Goal: Task Accomplishment & Management: Complete application form

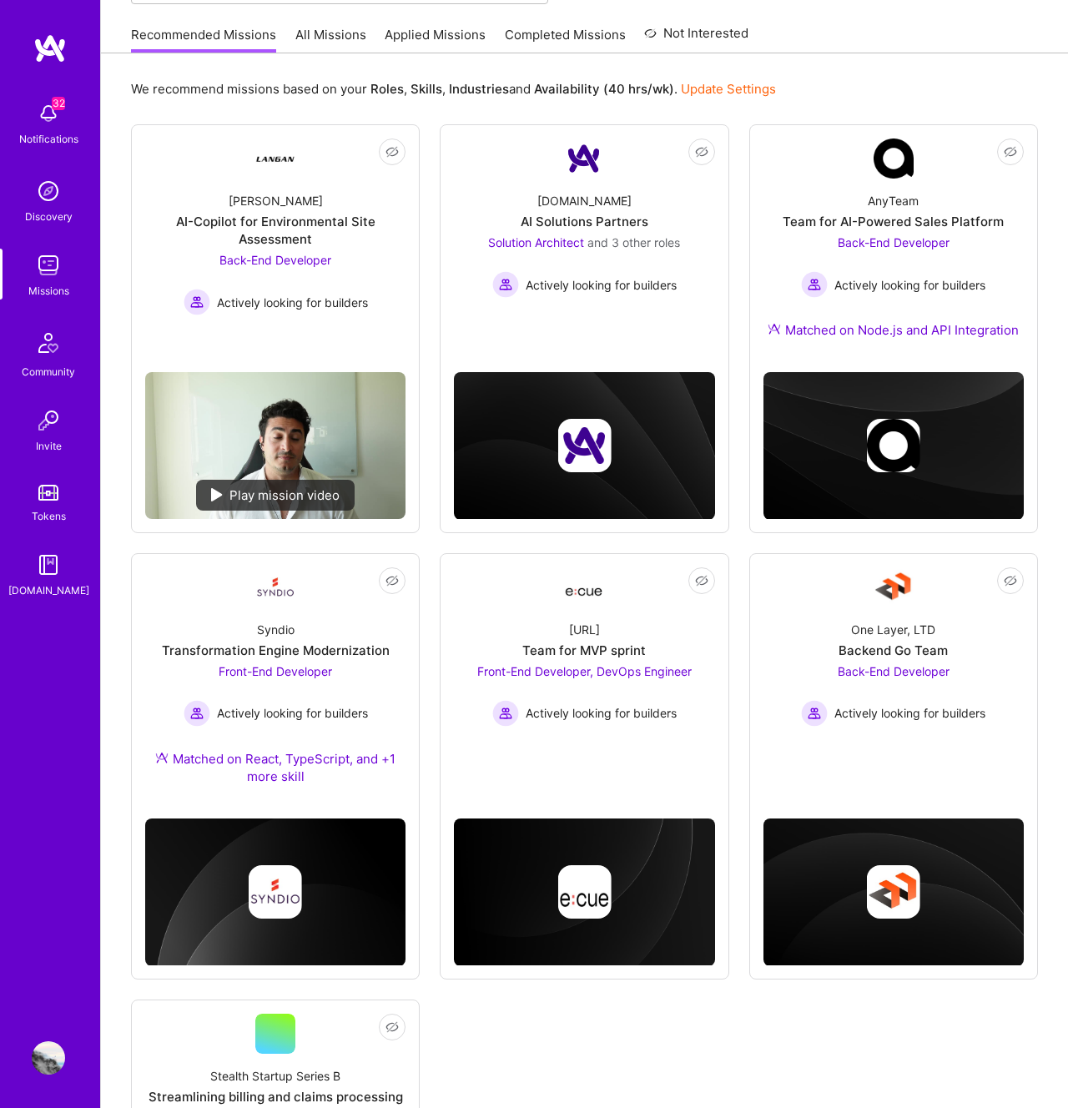
scroll to position [158, 0]
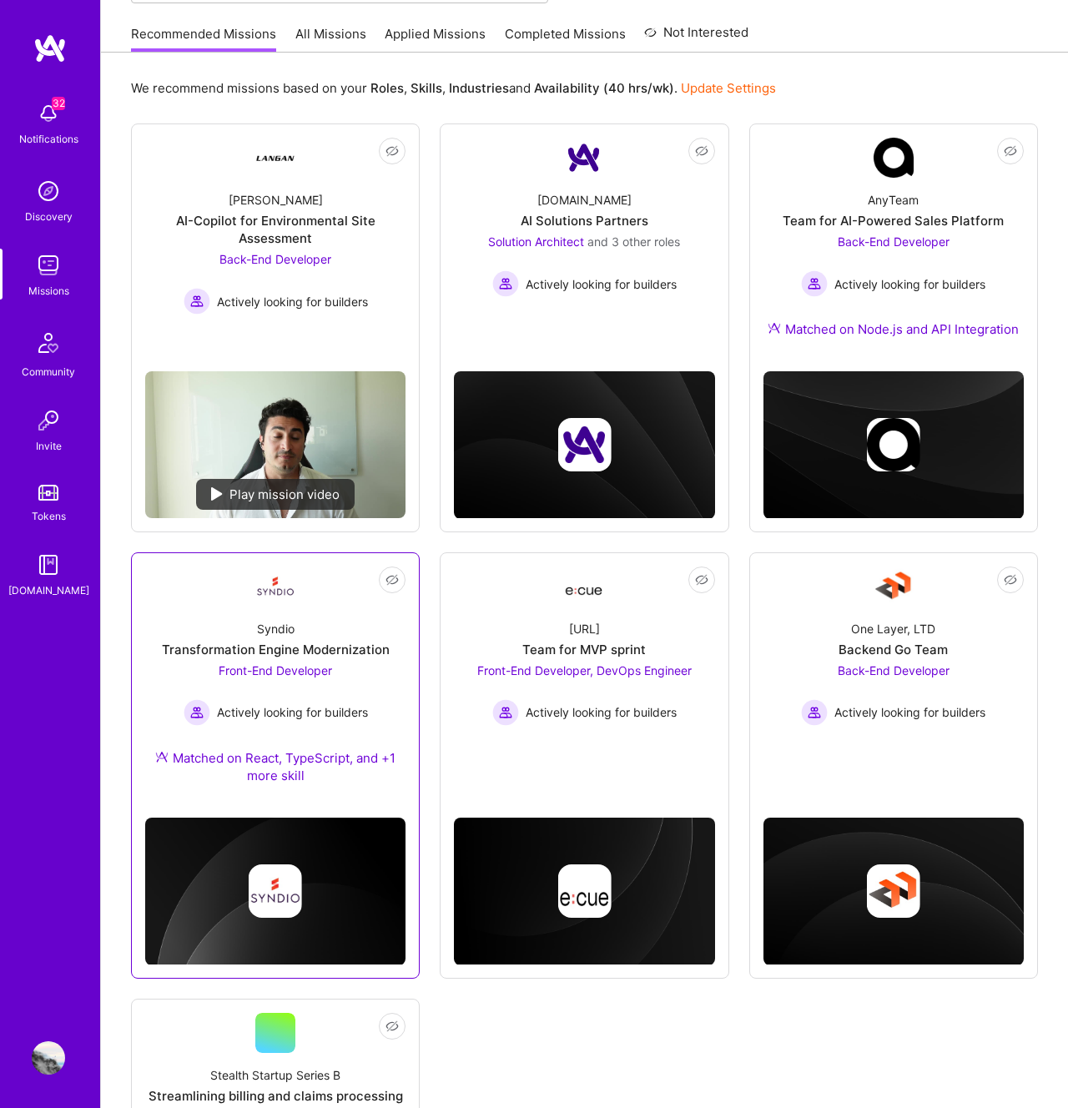
click at [295, 664] on span "Front-End Developer" at bounding box center [276, 671] width 114 height 14
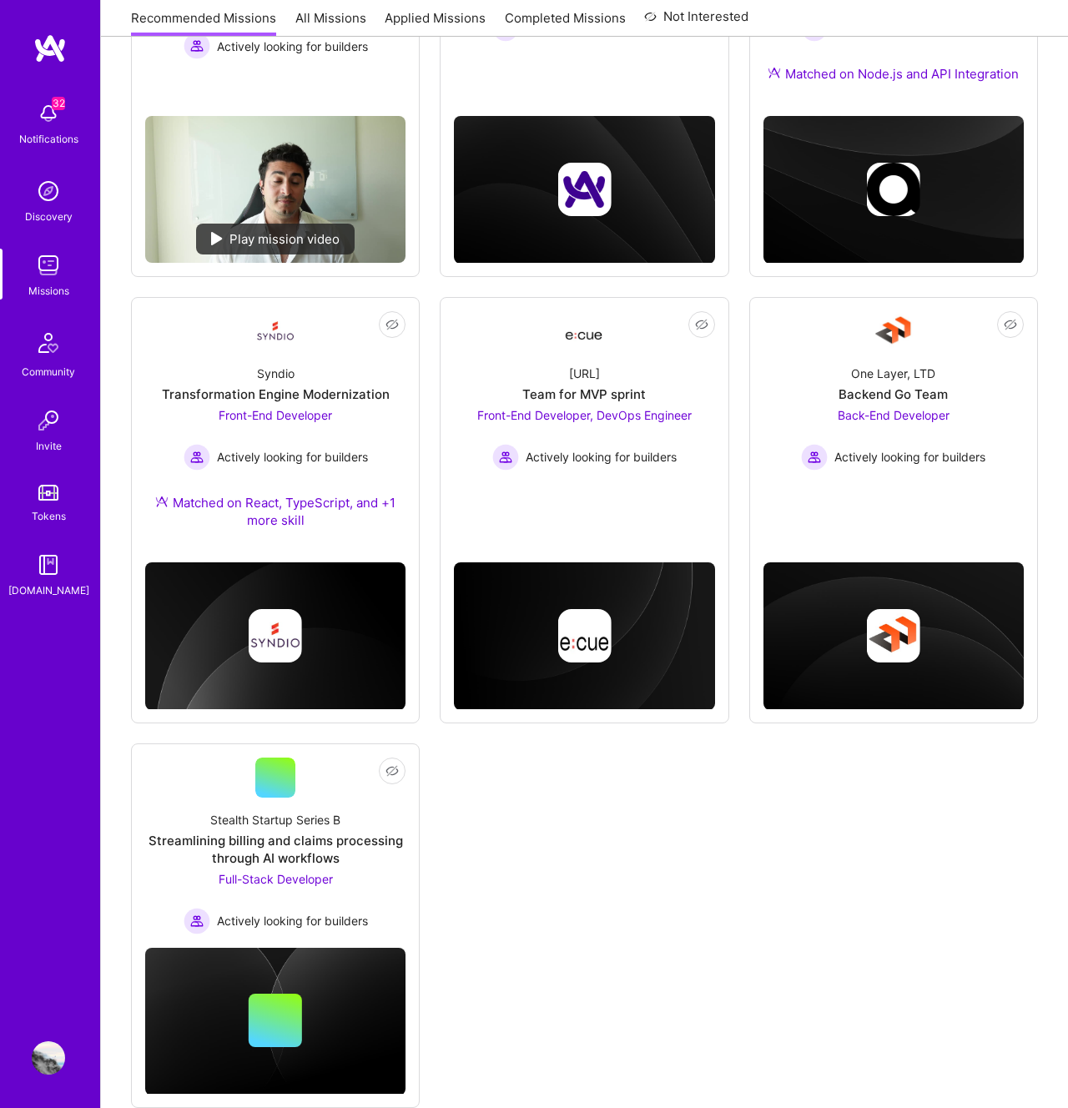
scroll to position [412, 0]
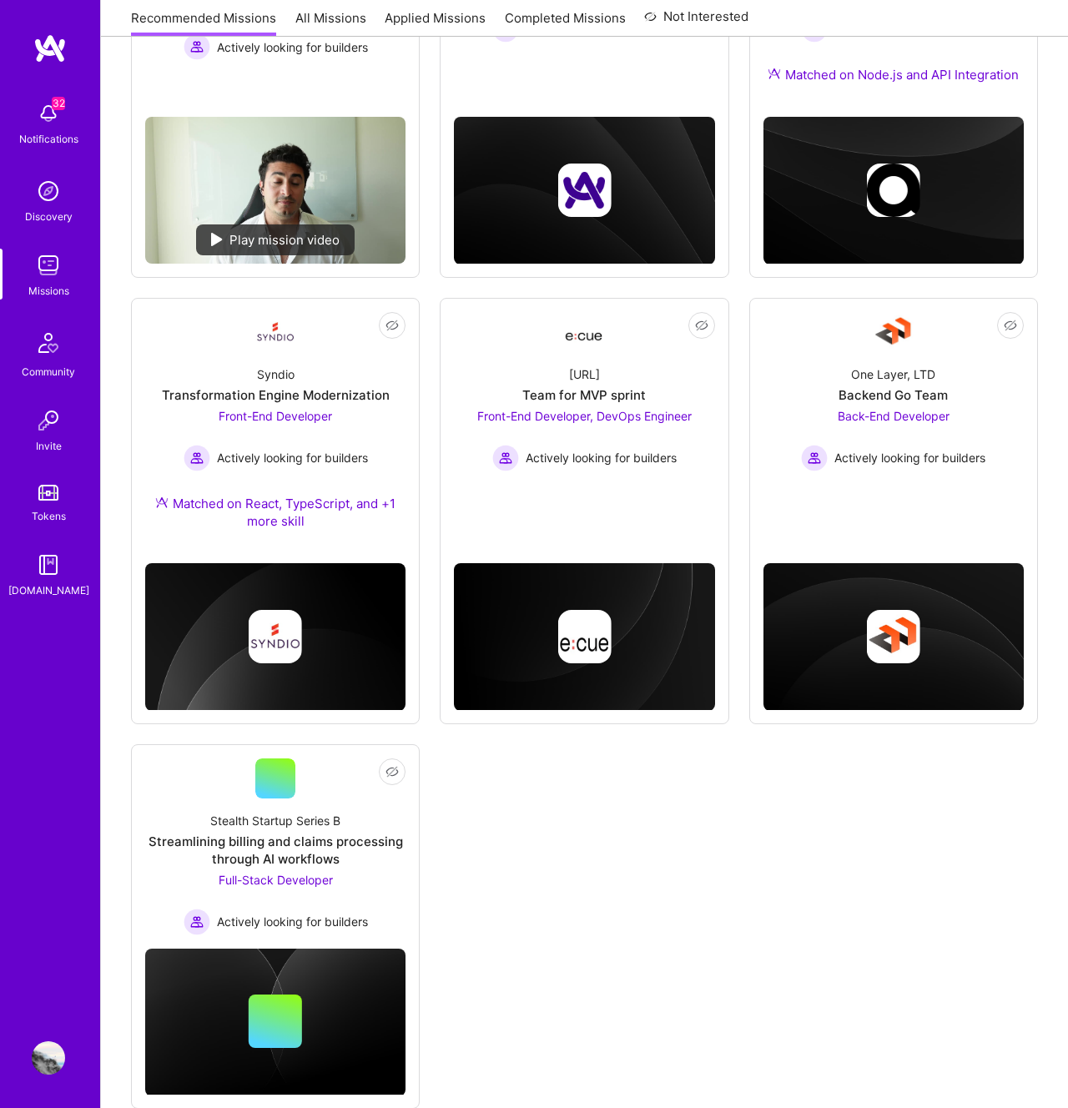
click at [790, 961] on div "Not Interested Langan AI-Copilot for Environmental Site Assessment Back-End Dev…" at bounding box center [584, 489] width 907 height 1240
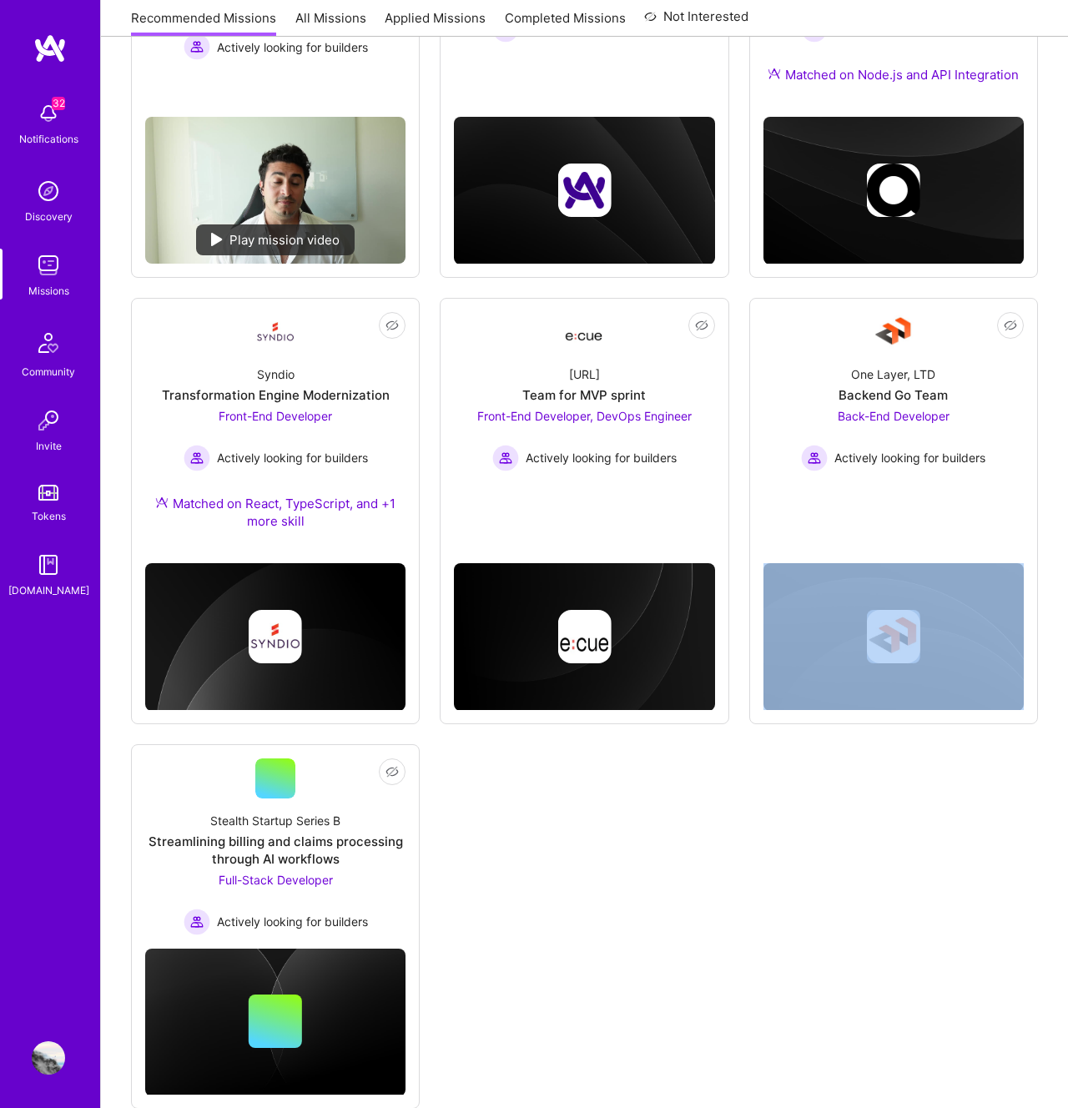
click at [790, 961] on div "Not Interested Langan AI-Copilot for Environmental Site Assessment Back-End Dev…" at bounding box center [584, 489] width 907 height 1240
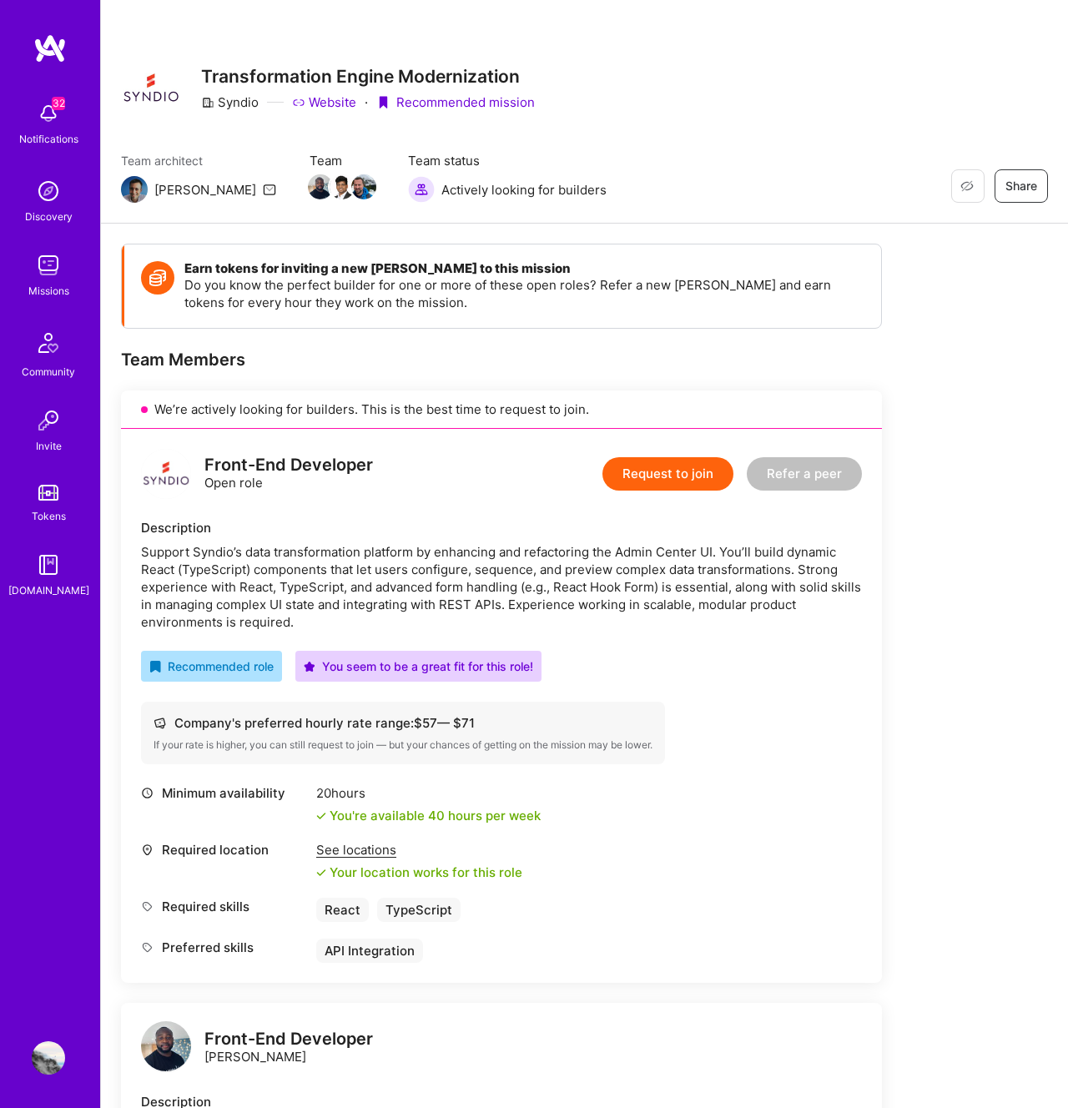
click at [677, 471] on button "Request to join" at bounding box center [668, 473] width 131 height 33
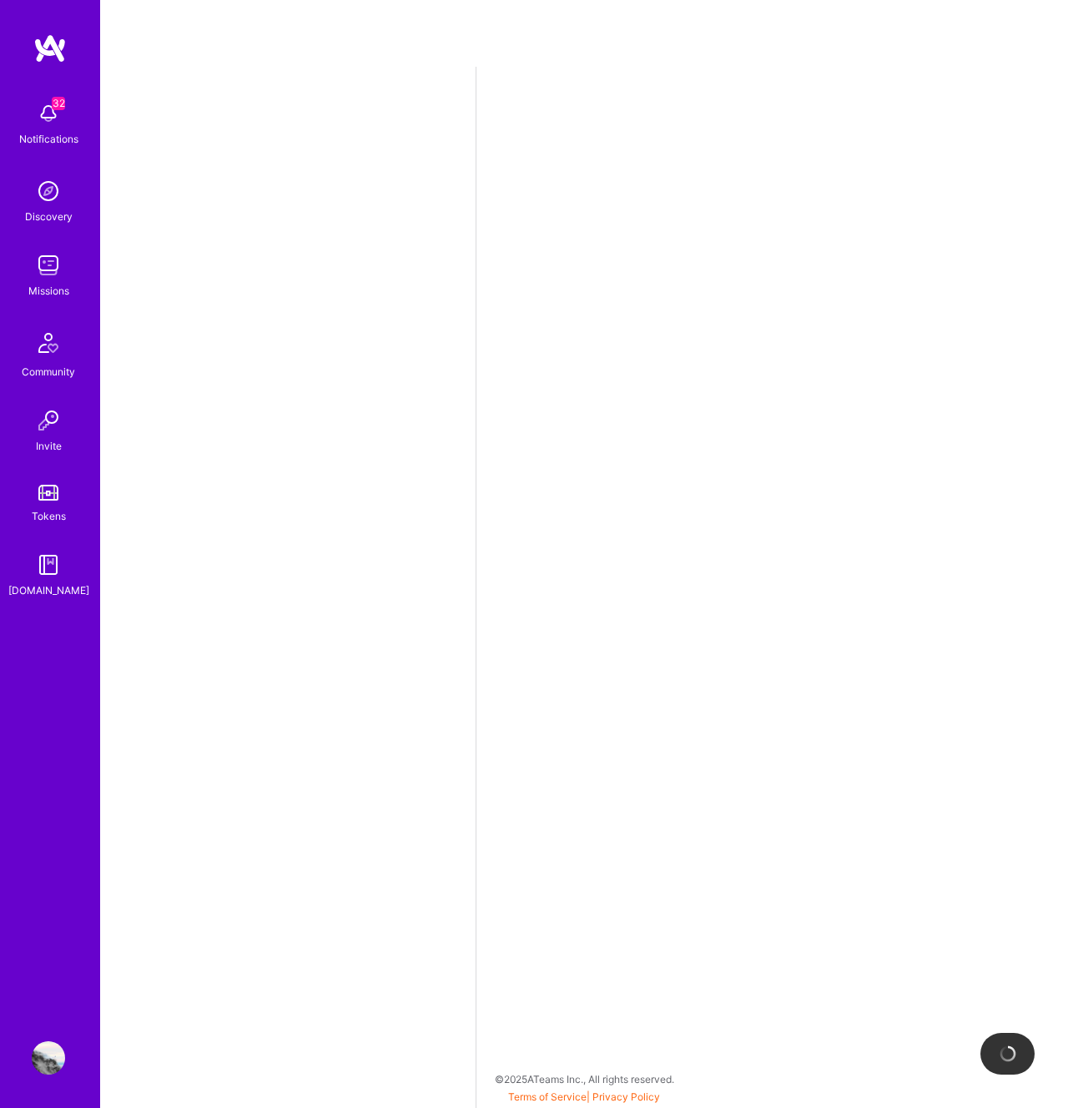
select select "US"
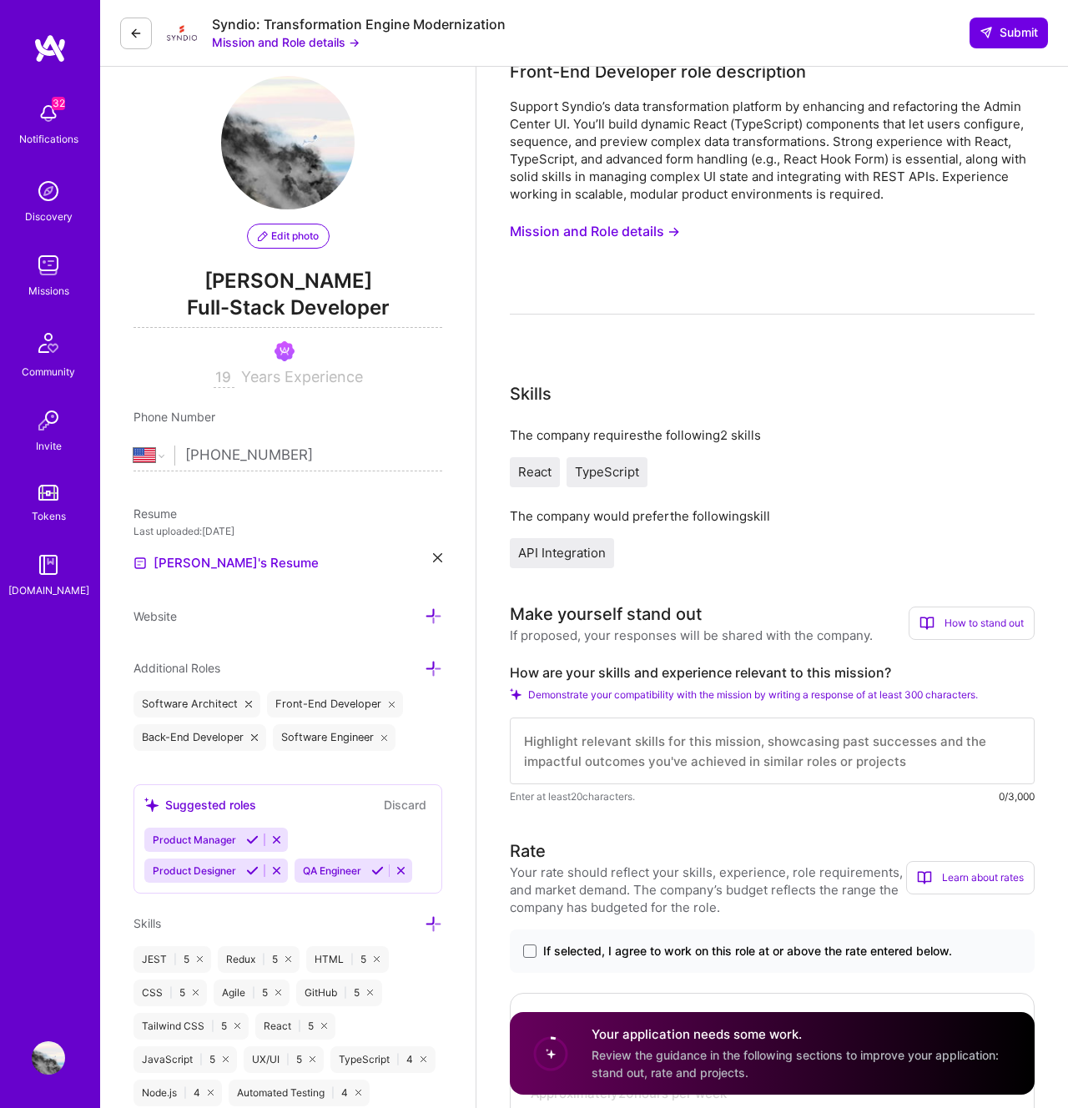
scroll to position [47, 0]
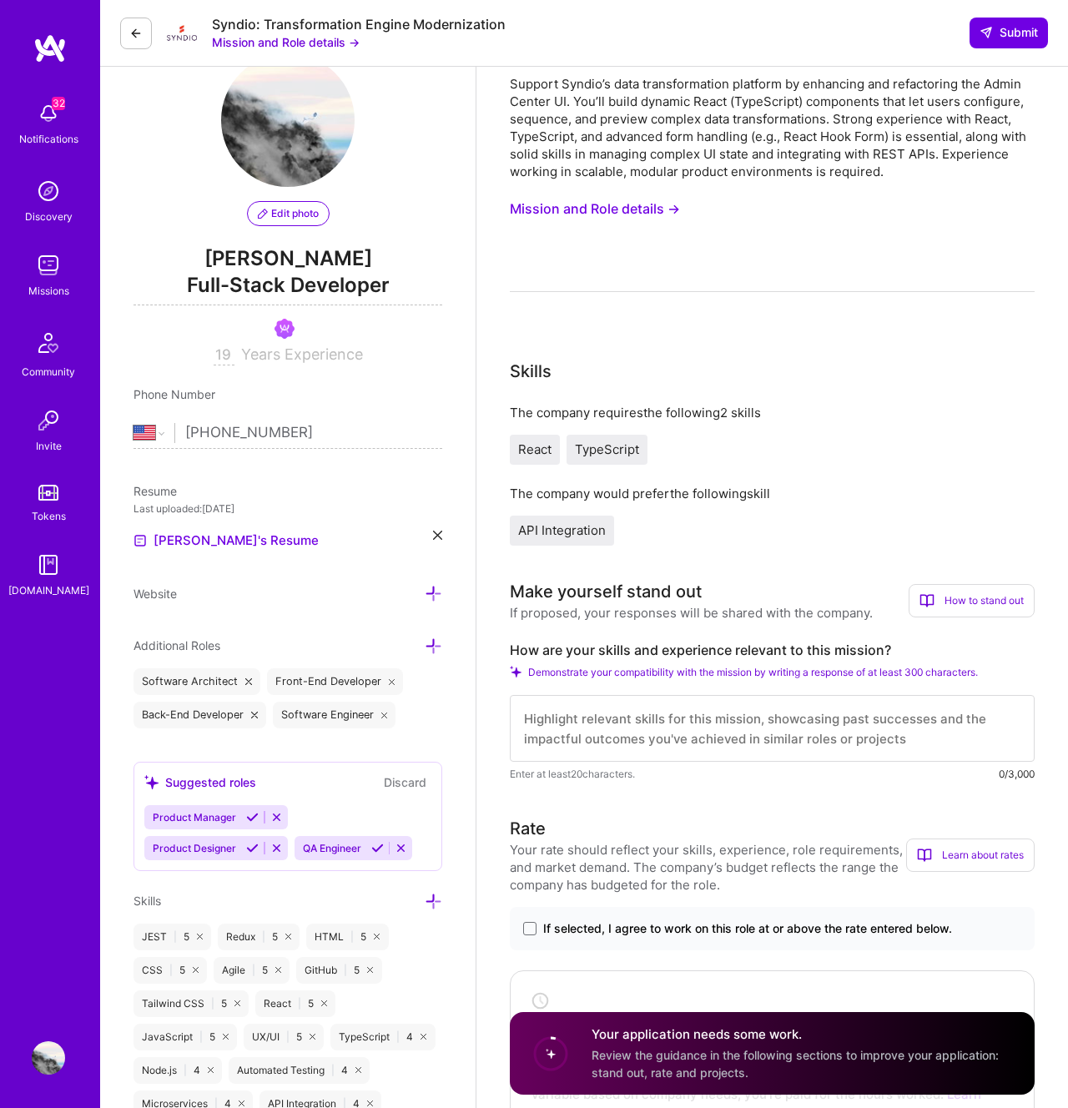
click at [669, 722] on textarea at bounding box center [772, 728] width 525 height 67
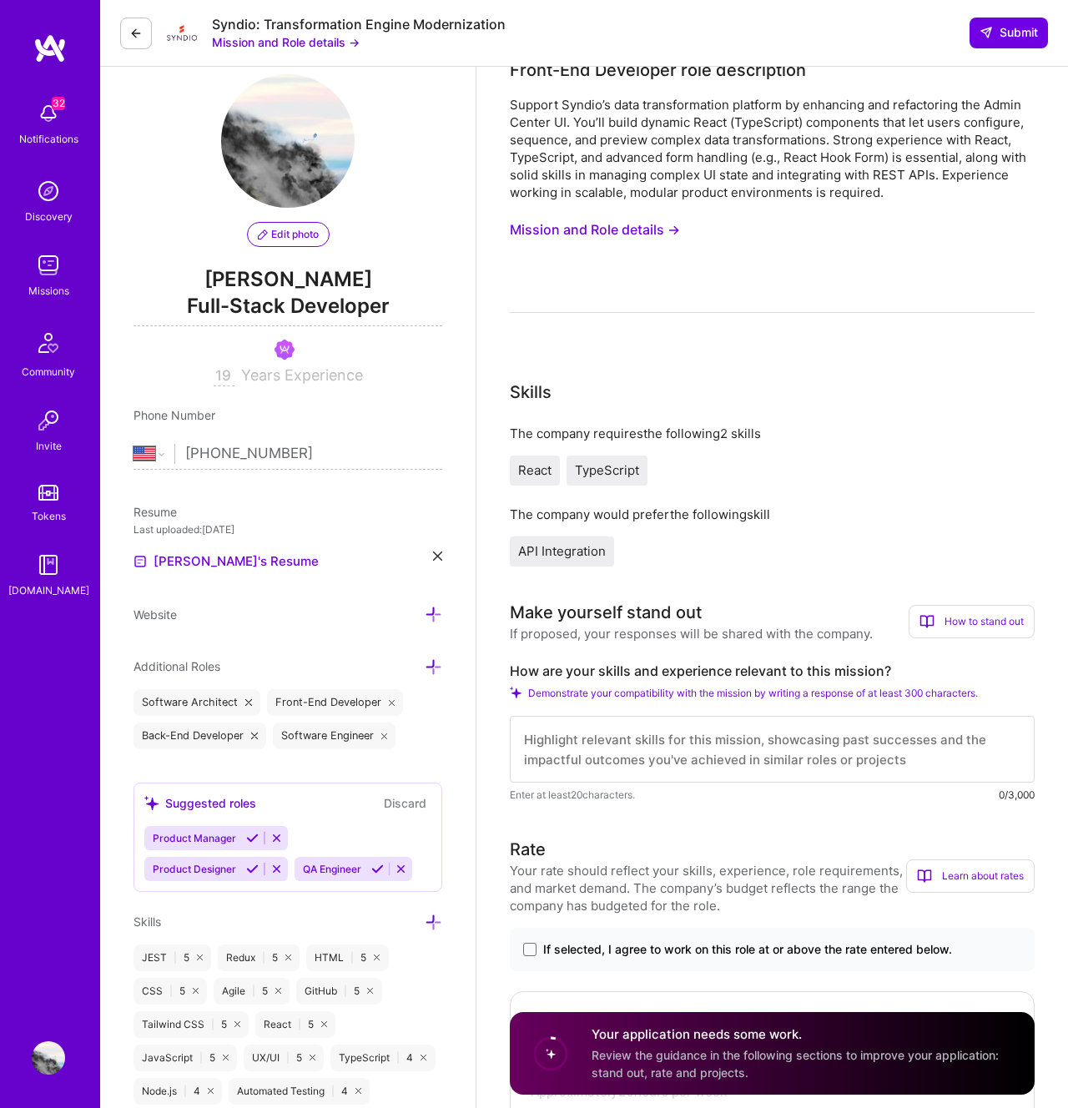
scroll to position [25, 0]
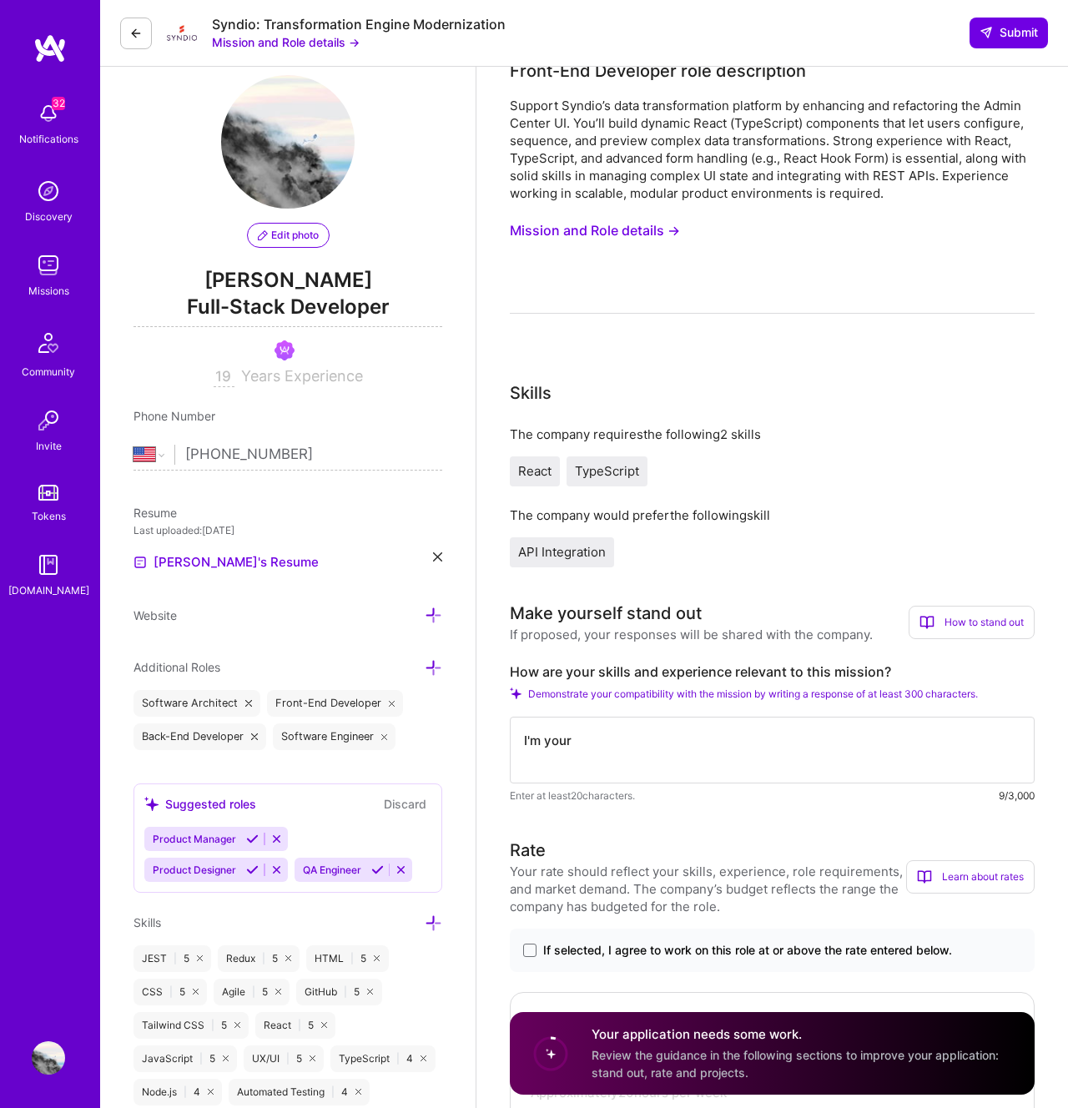
click at [681, 738] on textarea "I'm your" at bounding box center [772, 750] width 525 height 67
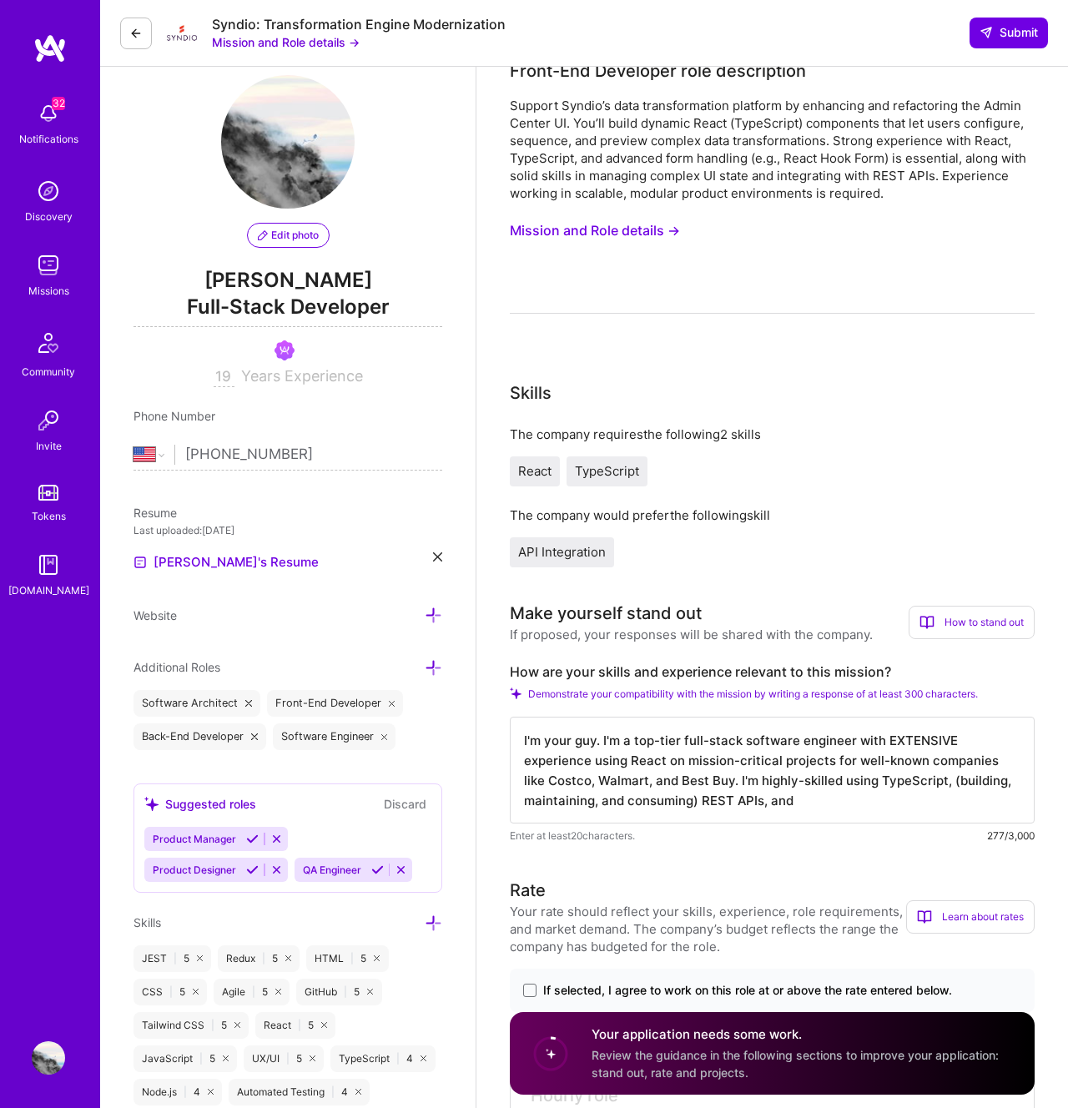
click at [751, 562] on div "API Integration" at bounding box center [772, 552] width 525 height 30
click at [657, 754] on textarea "I'm your guy. I'm a top-tier full-stack software engineer with EXTENSIVE experi…" at bounding box center [772, 770] width 525 height 107
click at [602, 745] on textarea "I'm your guy. I'm a top-tier full-stack software engineer with EXTENSIVE experi…" at bounding box center [772, 770] width 525 height 107
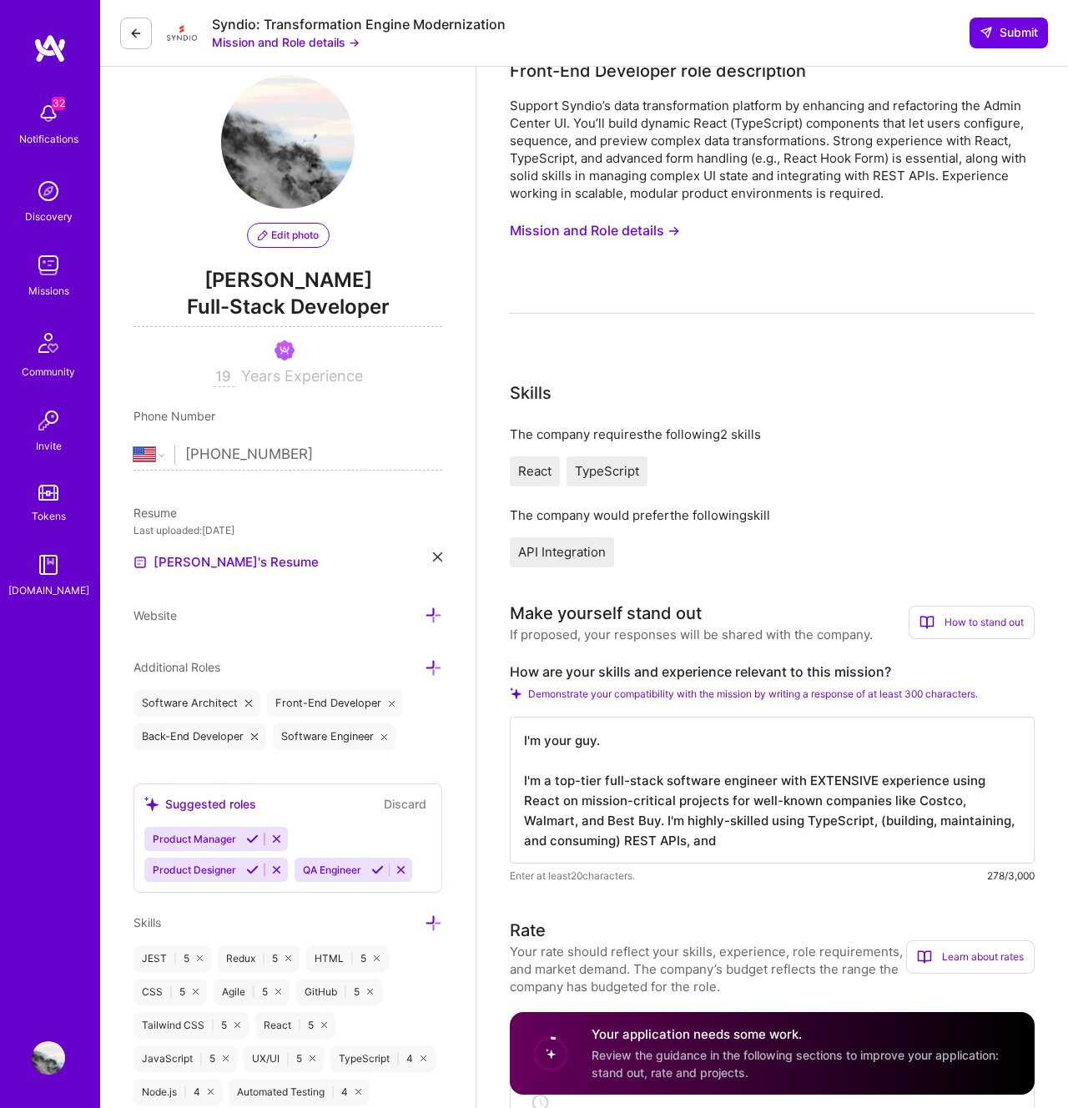
scroll to position [2, 0]
click at [955, 778] on textarea "I'm your guy. I'm a top-tier full-stack software engineer with EXTENSIVE experi…" at bounding box center [772, 790] width 525 height 147
click at [558, 798] on textarea "I'm your guy. I'm a top-tier full-stack software engineer with EXTENSIVE experi…" at bounding box center [772, 790] width 525 height 147
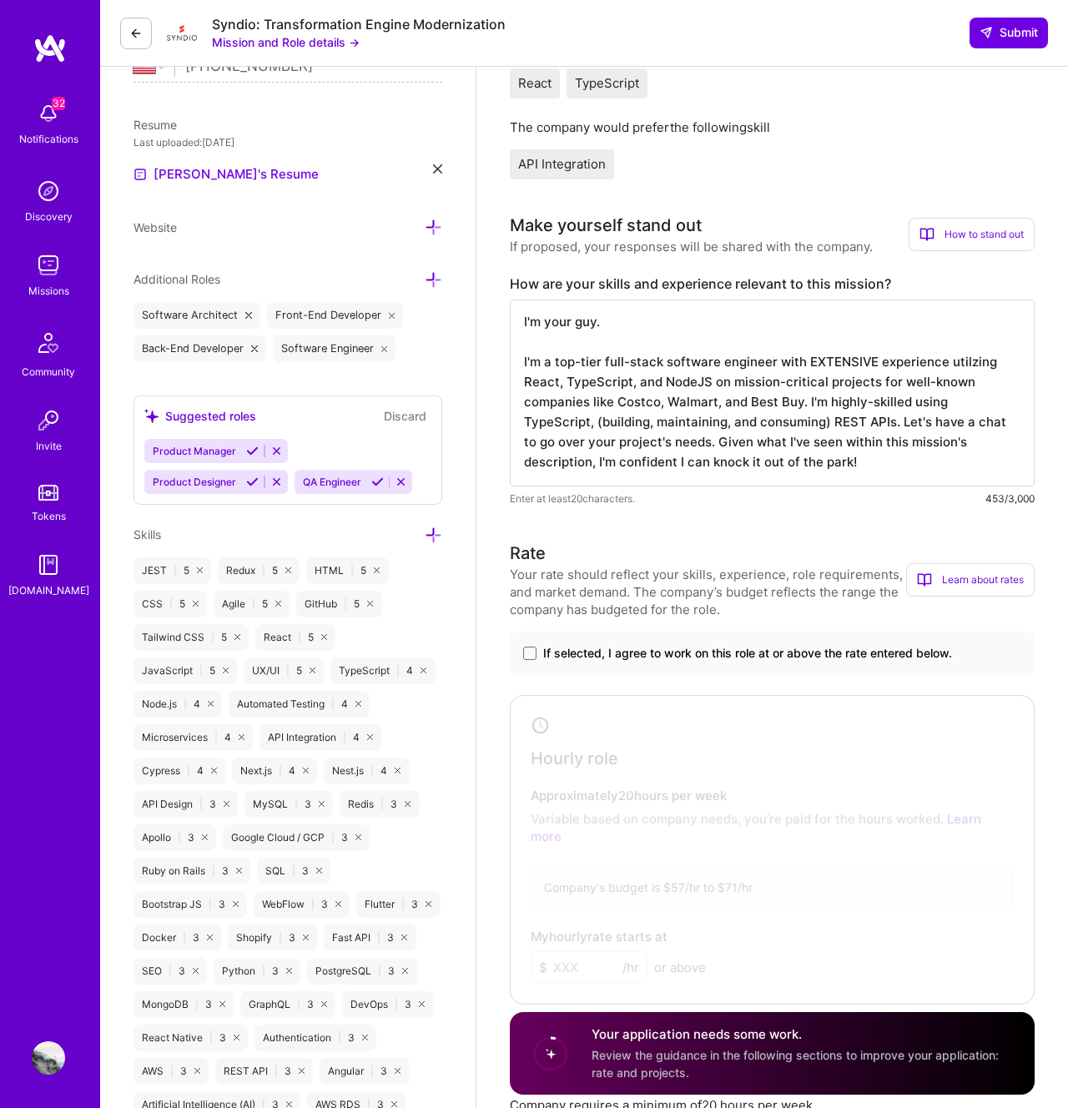
scroll to position [437, 0]
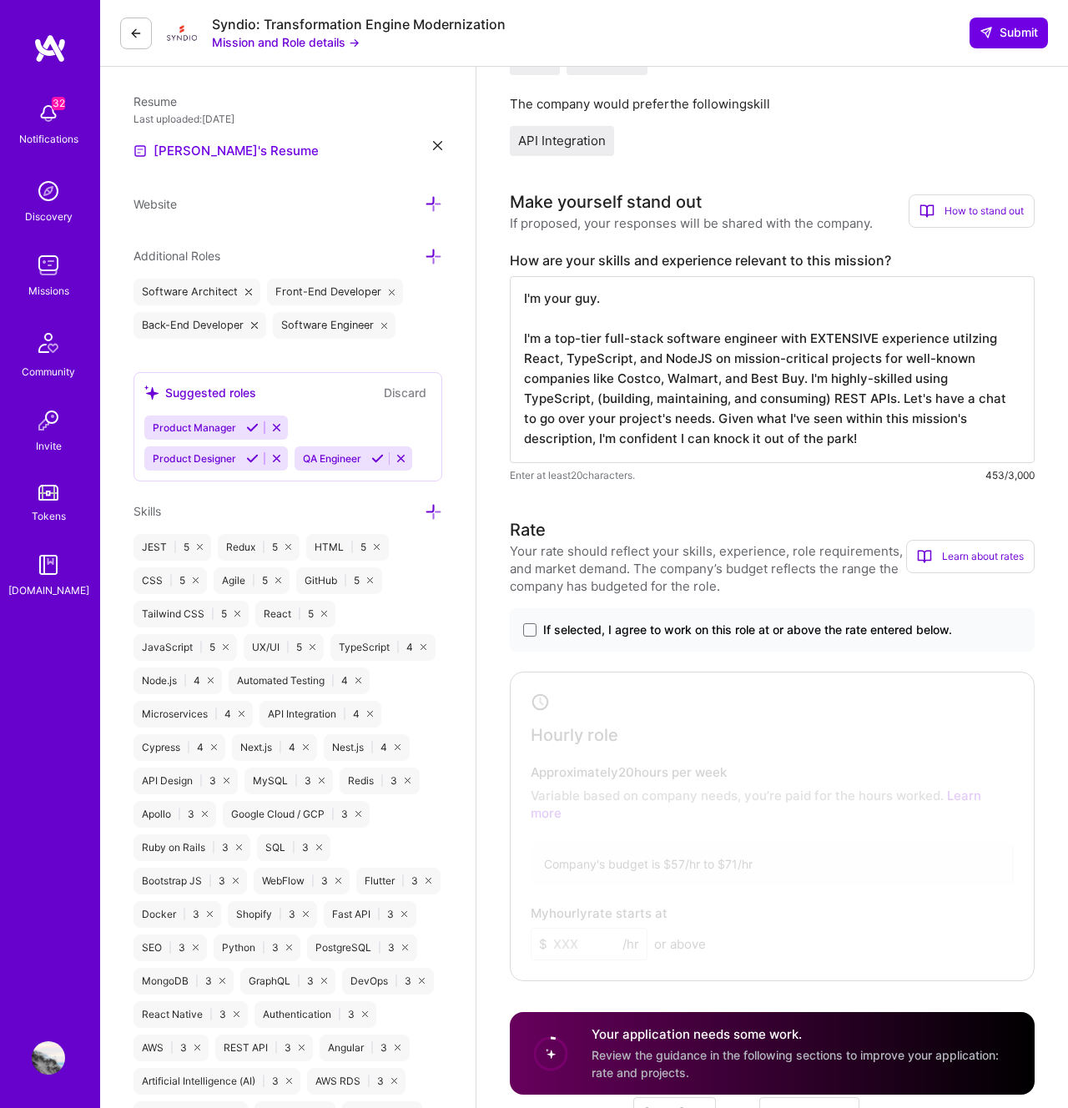
type textarea "I'm your guy. I'm a top-tier full-stack software engineer with EXTENSIVE experi…"
click at [568, 622] on span "If selected, I agree to work on this role at or above the rate entered below." at bounding box center [747, 630] width 409 height 17
click at [0, 0] on input "If selected, I agree to work on this role at or above the rate entered below." at bounding box center [0, 0] width 0 height 0
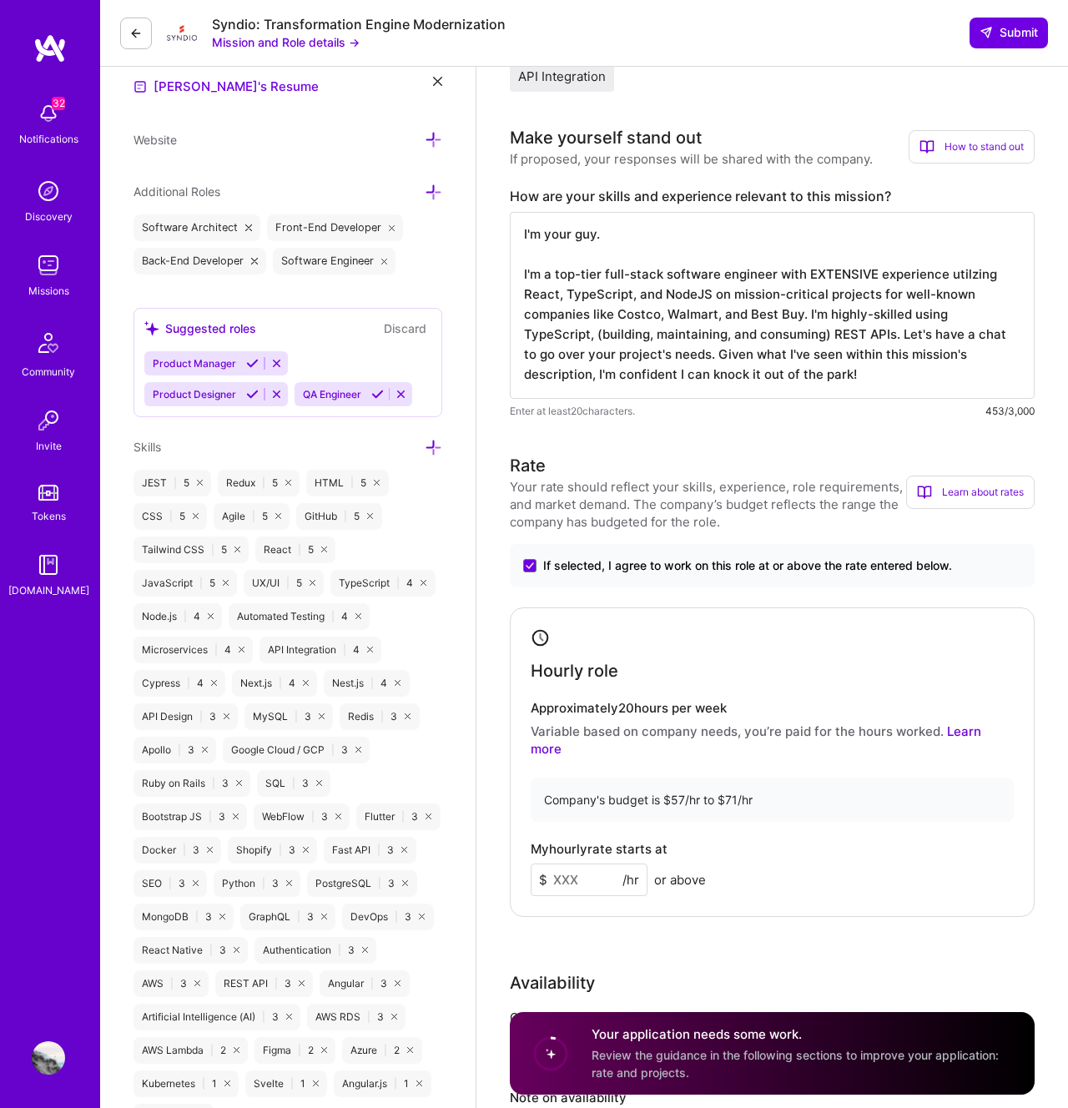
scroll to position [548, 0]
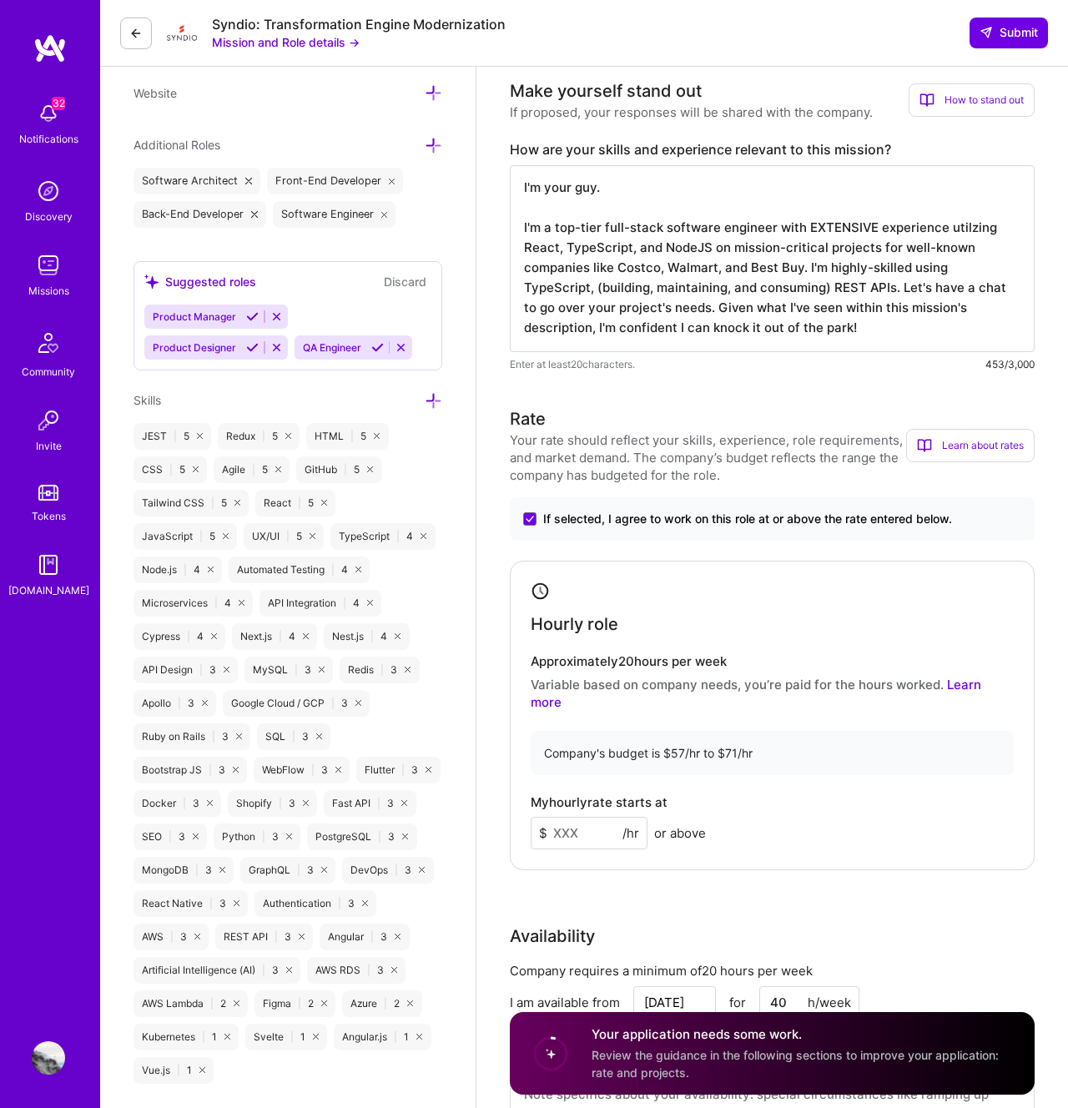
click at [593, 817] on input at bounding box center [589, 833] width 117 height 33
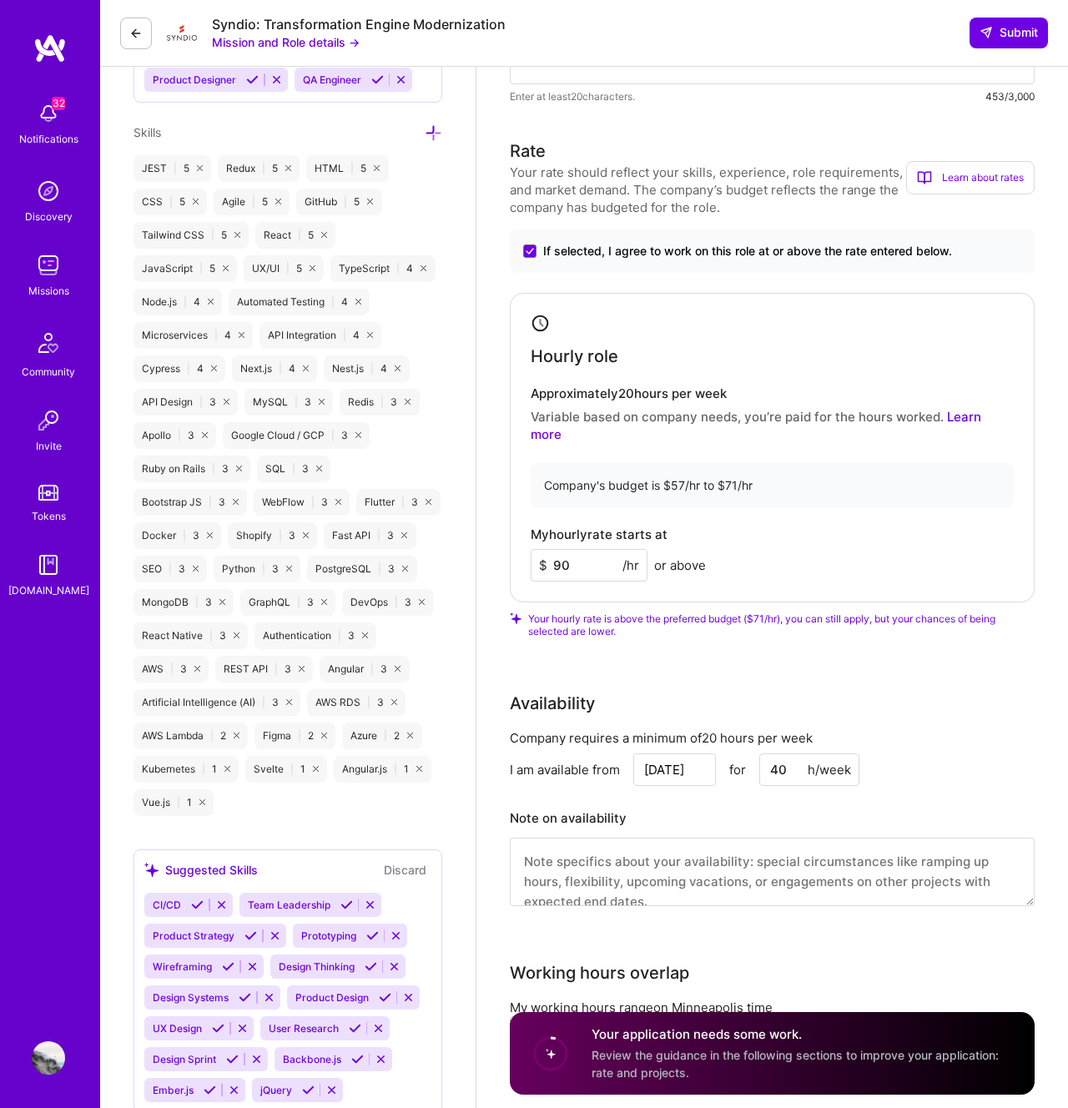
scroll to position [20, 0]
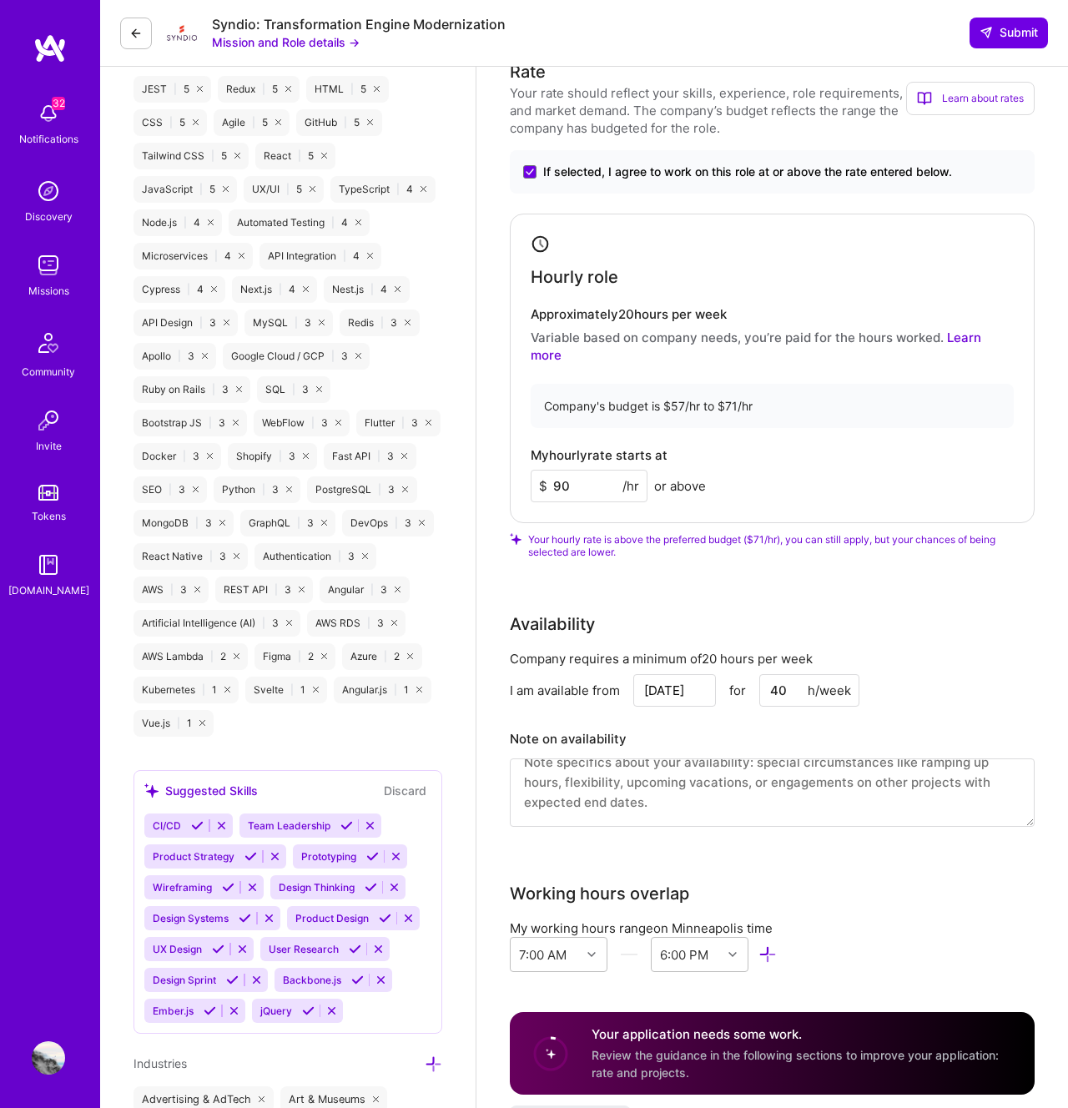
click at [669, 815] on div "Company requires a minimum of 20 hours per week I am available from [DATE] for …" at bounding box center [772, 749] width 525 height 198
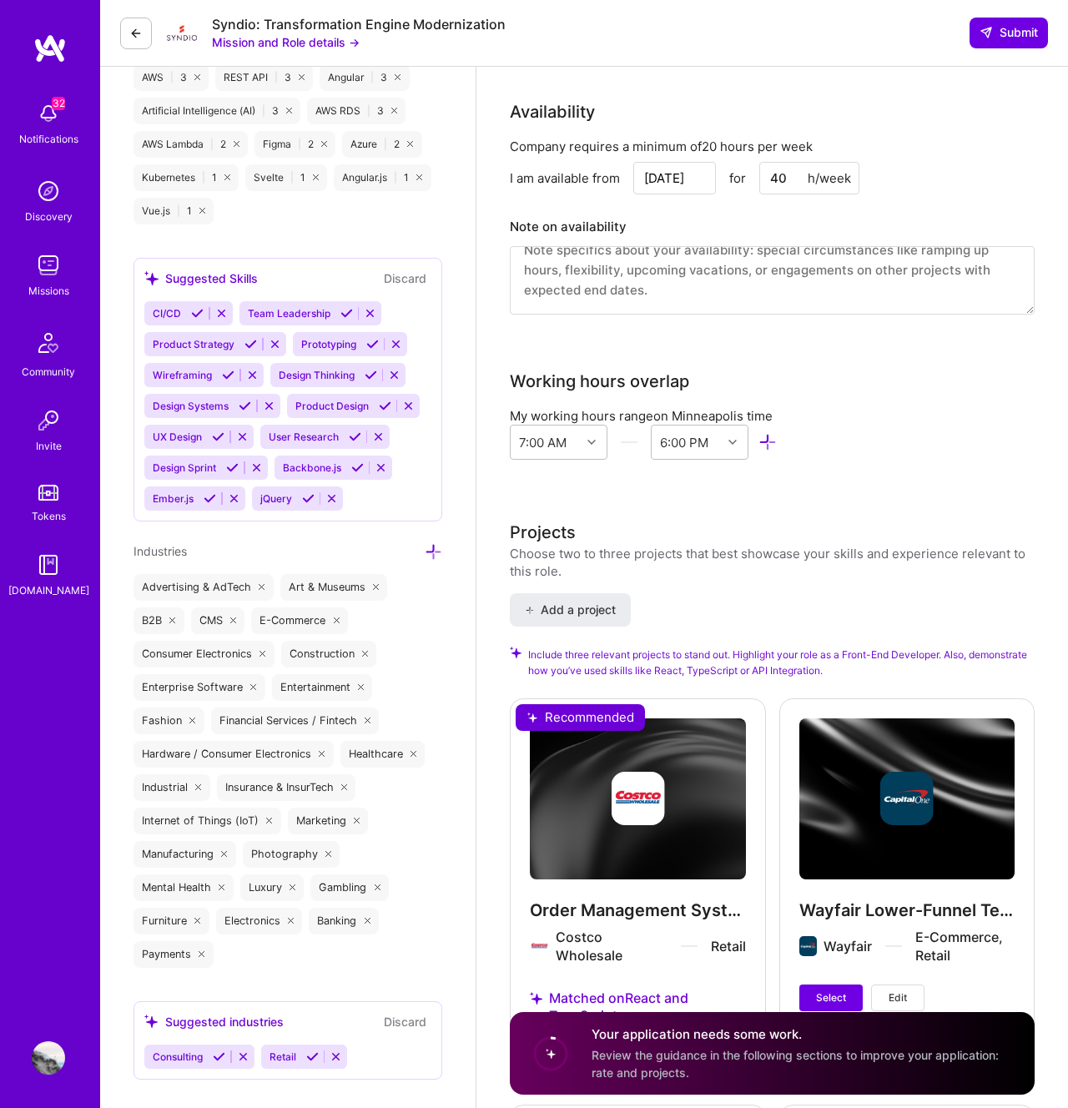
scroll to position [1591, 0]
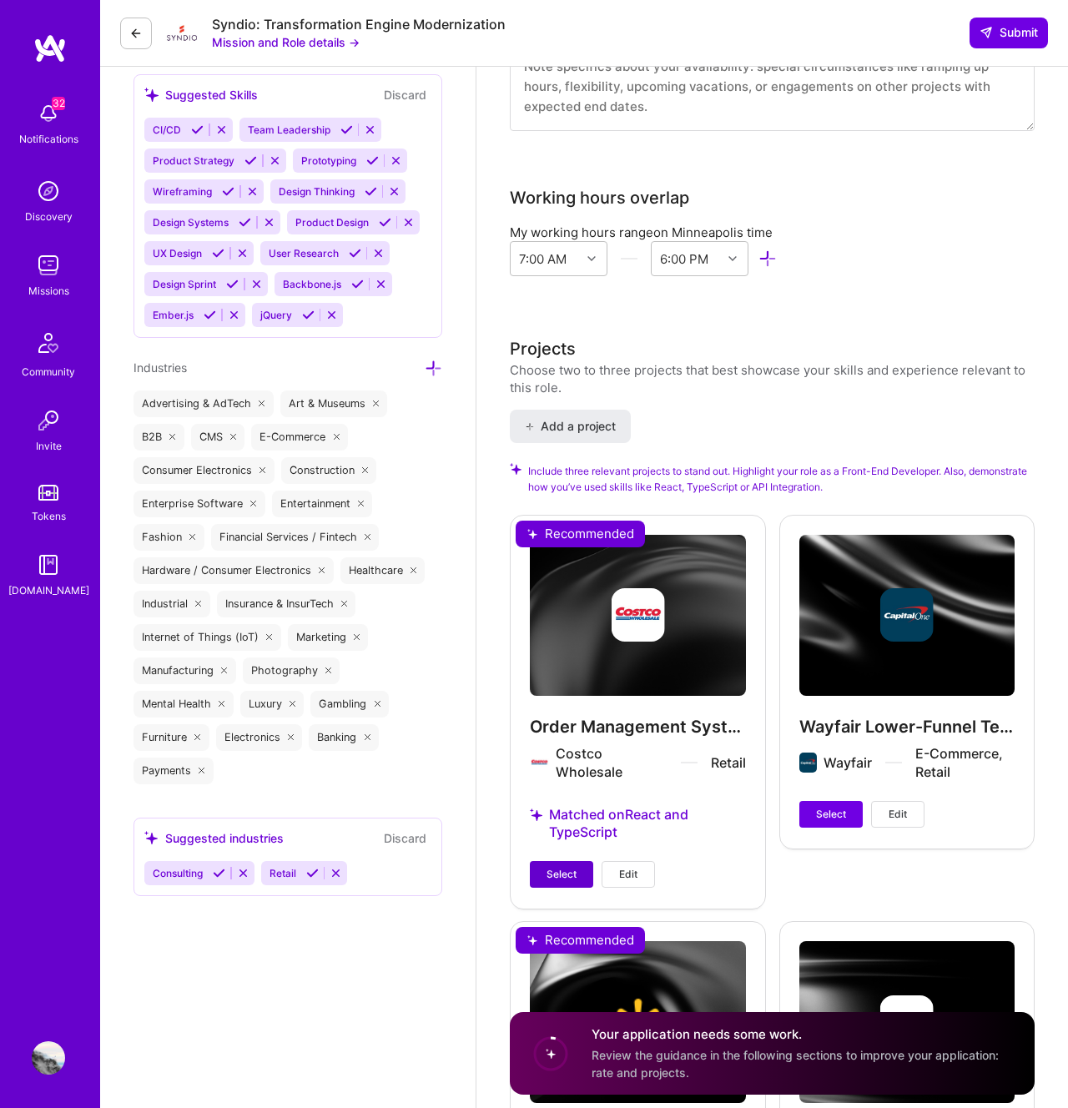
click at [564, 861] on button "Select" at bounding box center [561, 874] width 63 height 27
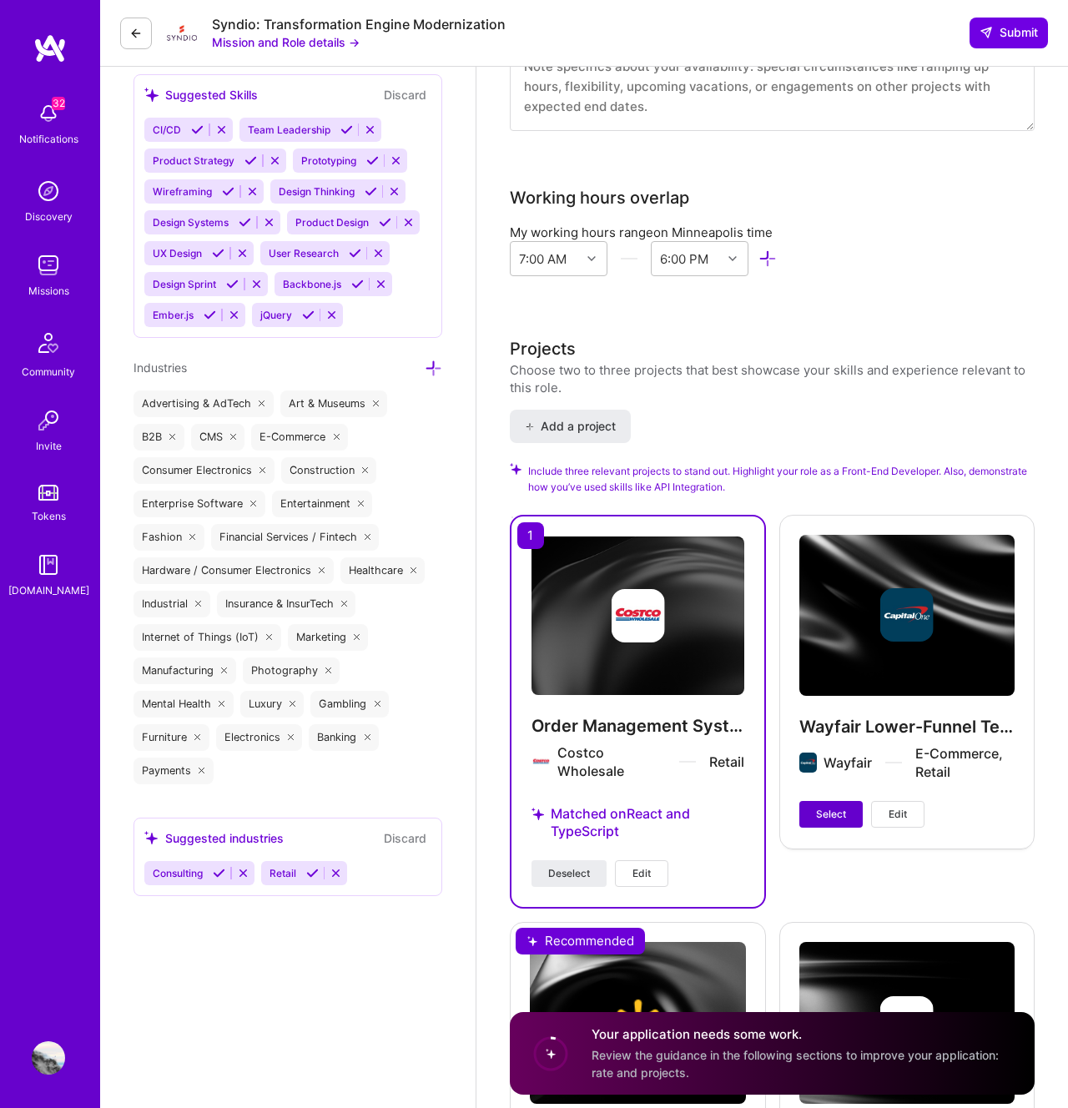
click at [834, 807] on span "Select" at bounding box center [831, 814] width 30 height 15
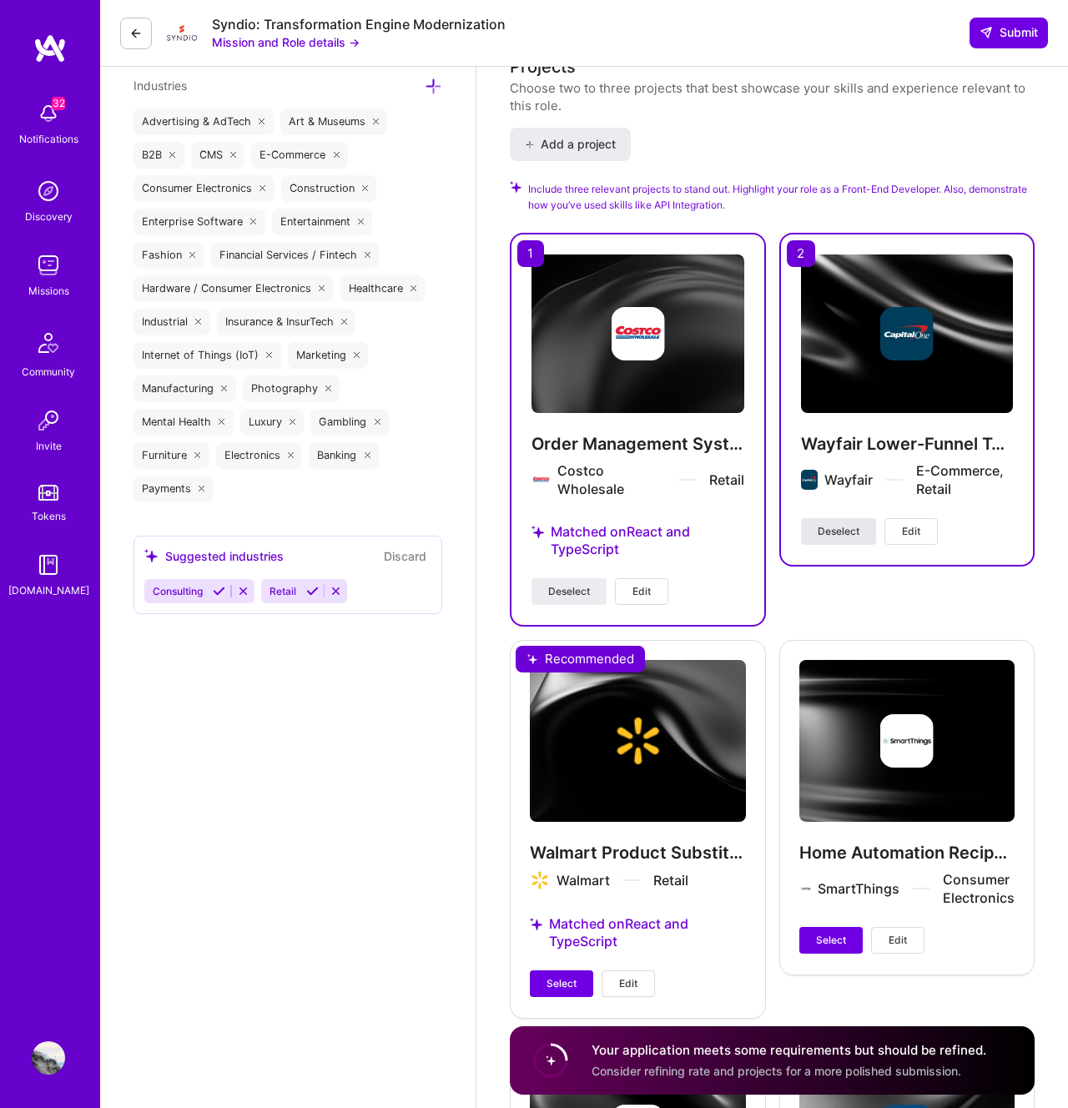
scroll to position [1961, 0]
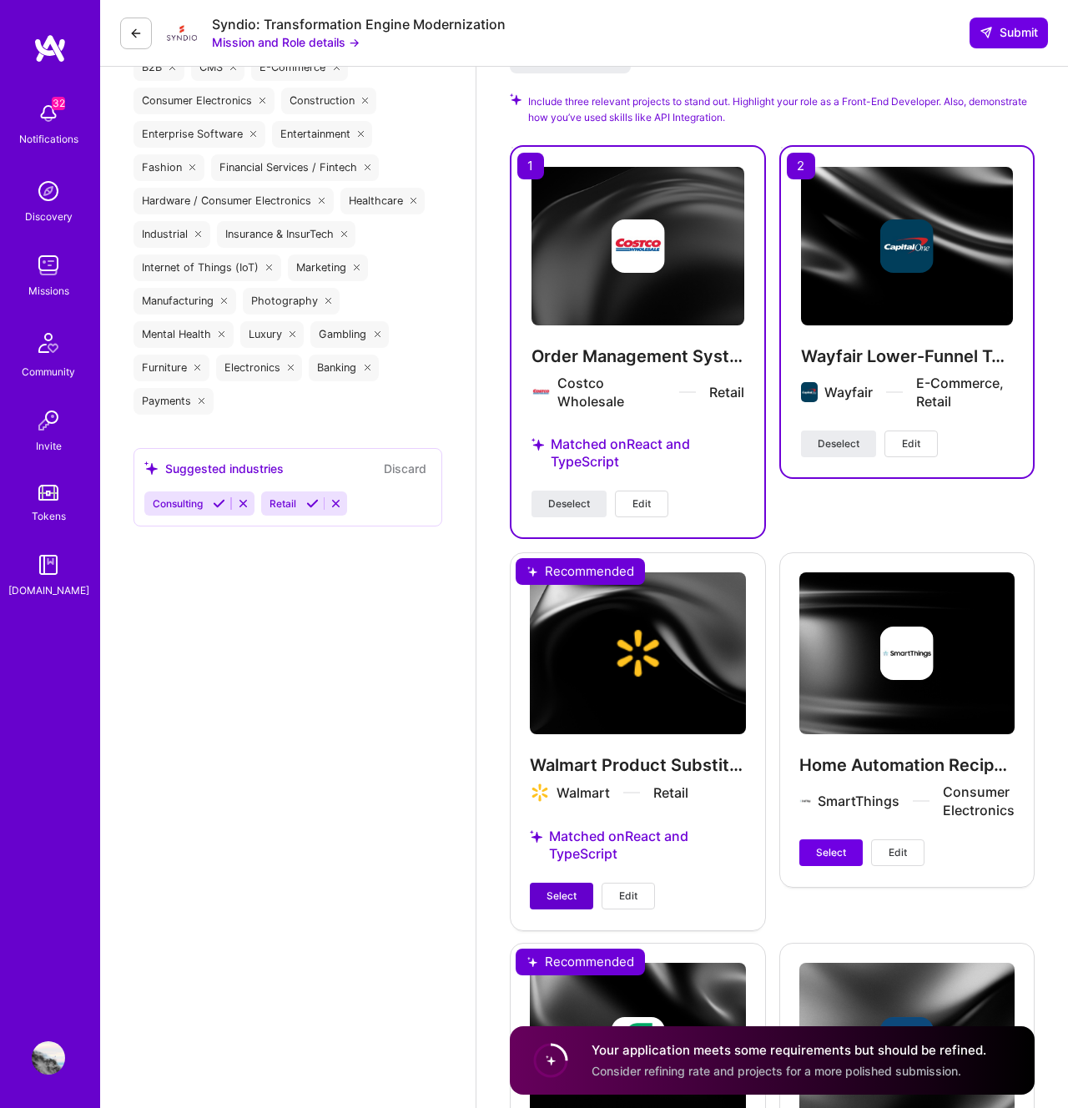
click at [536, 883] on button "Select" at bounding box center [561, 896] width 63 height 27
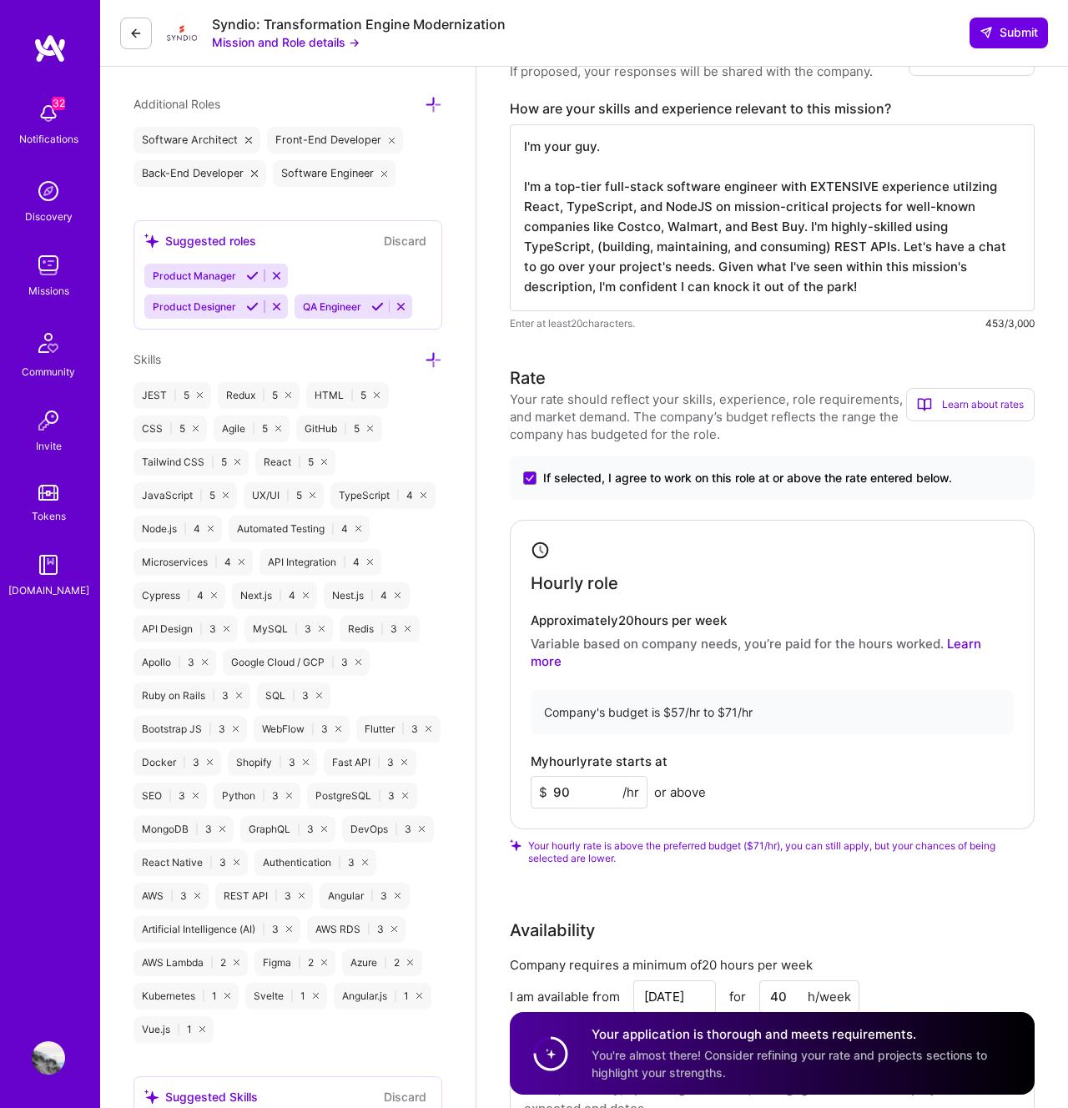
scroll to position [686, 0]
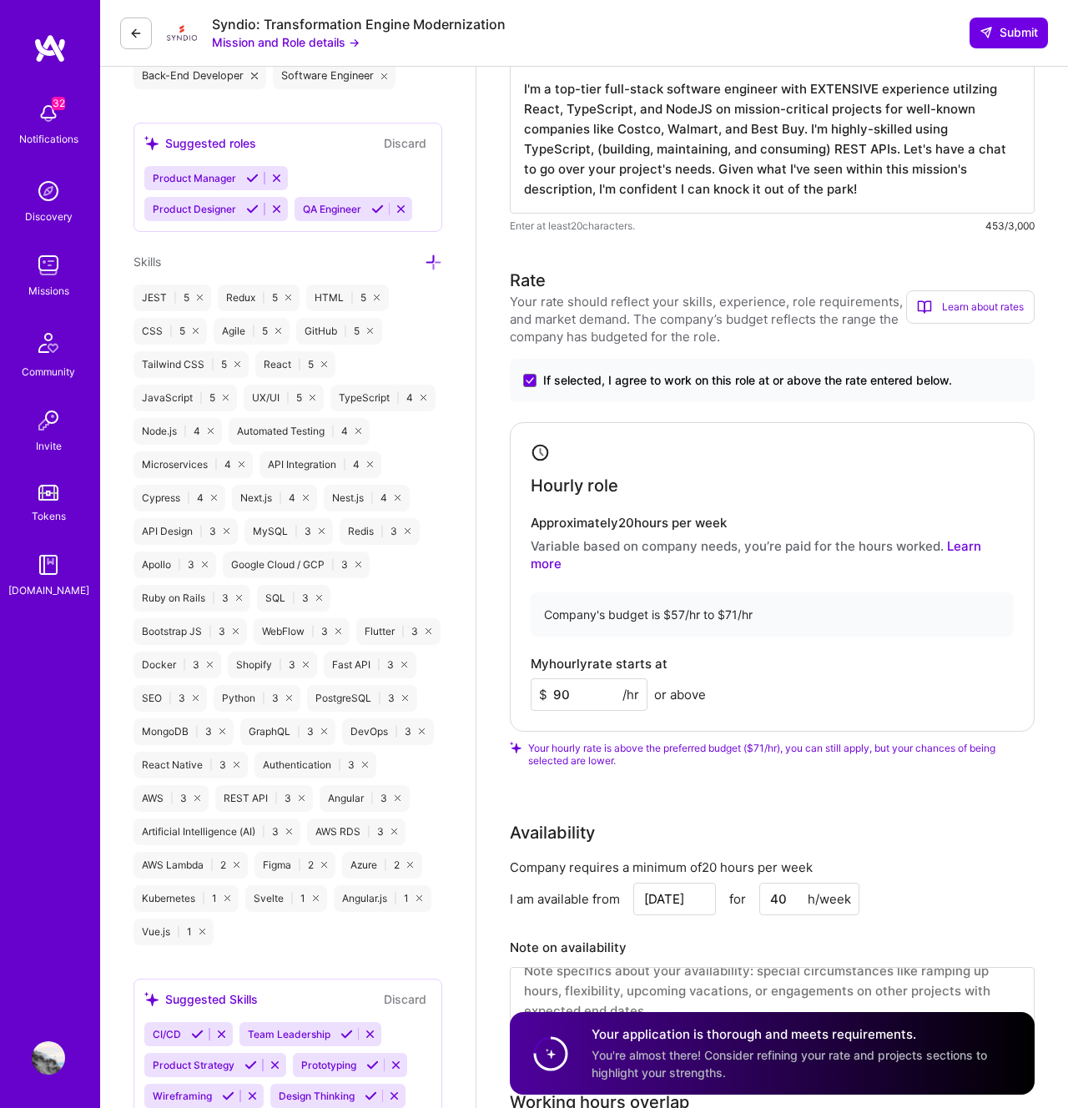
click at [569, 679] on input "90" at bounding box center [589, 695] width 117 height 33
type input "9"
type input "8"
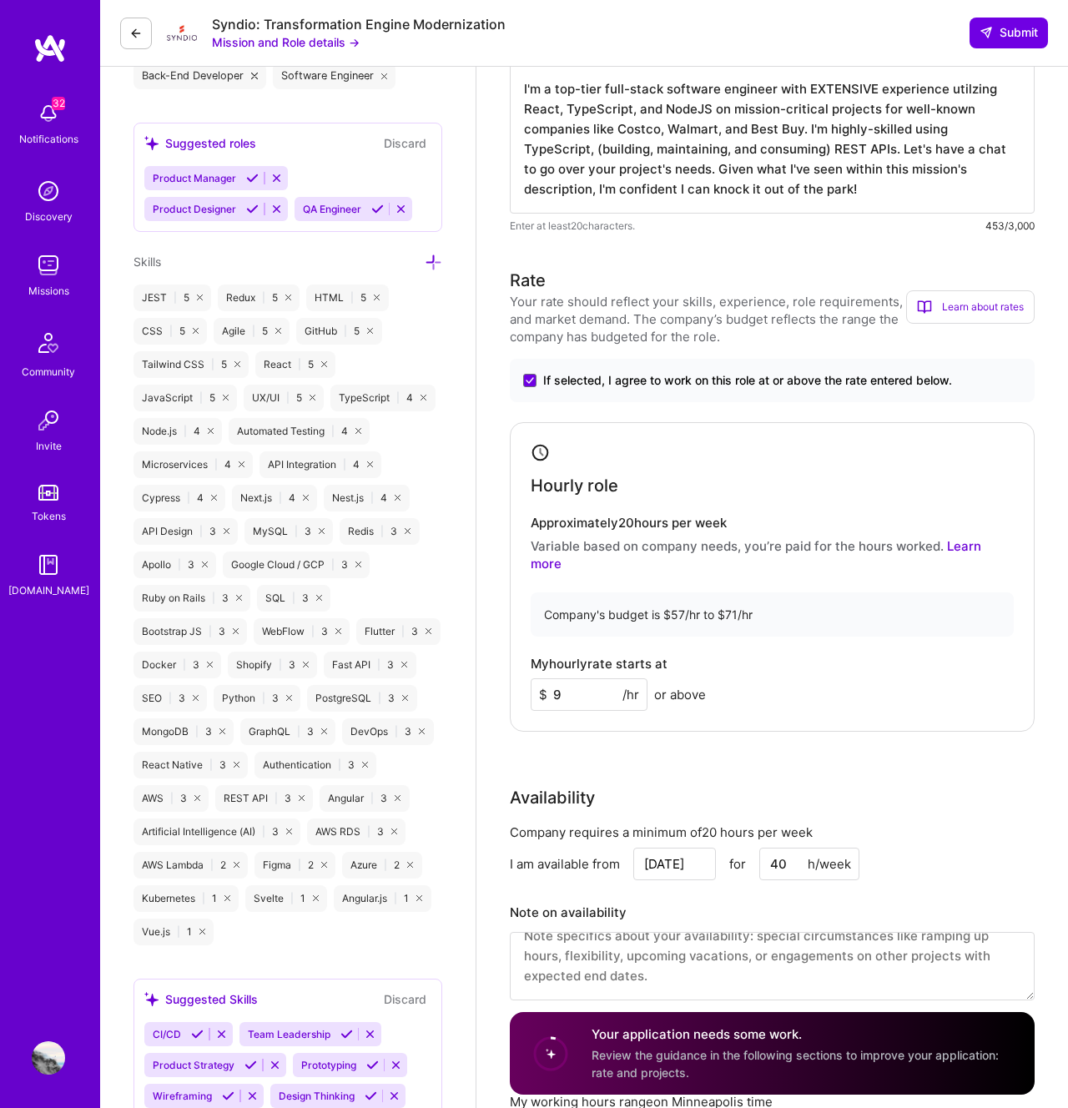
type input "90"
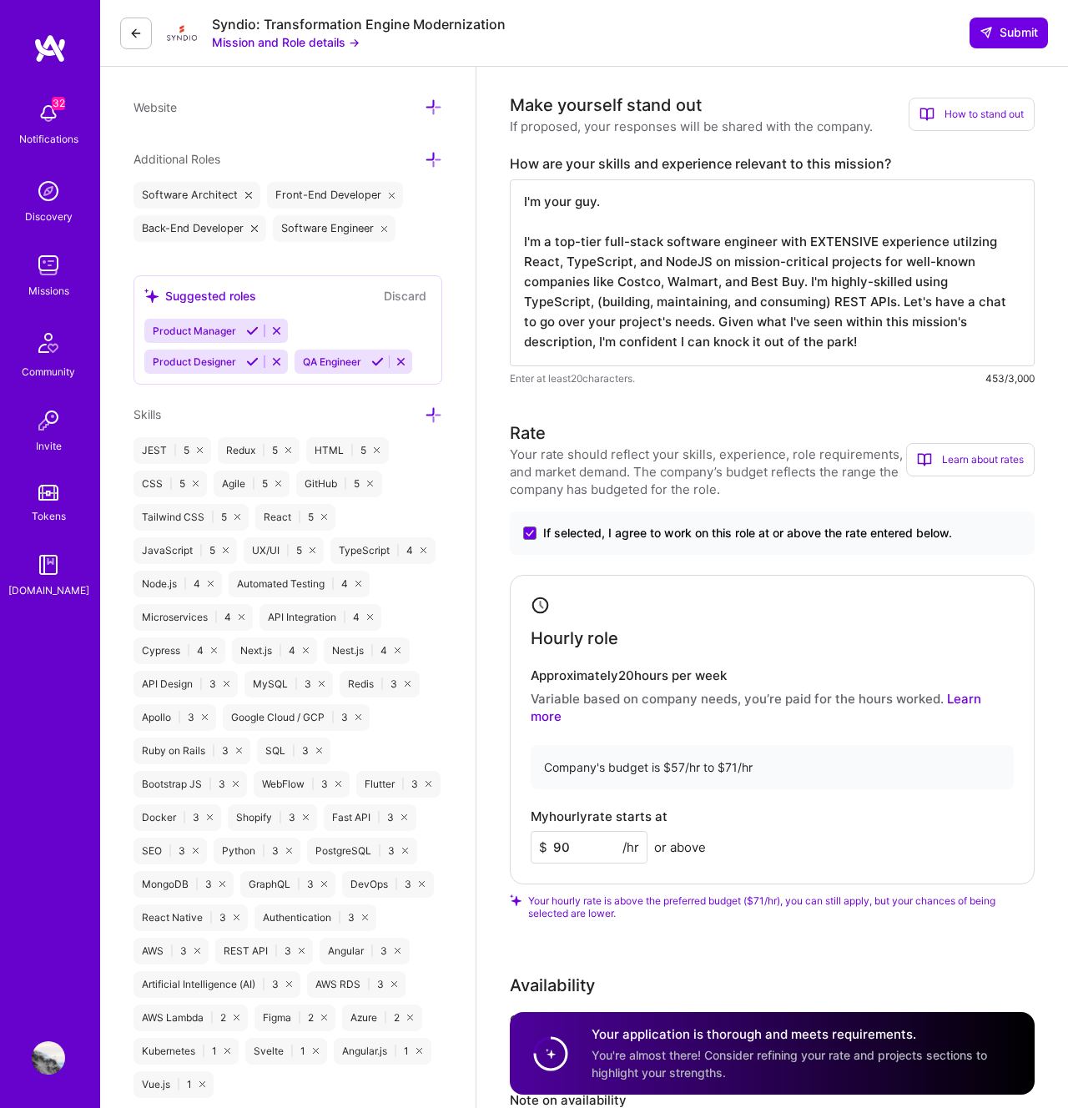
scroll to position [438, 0]
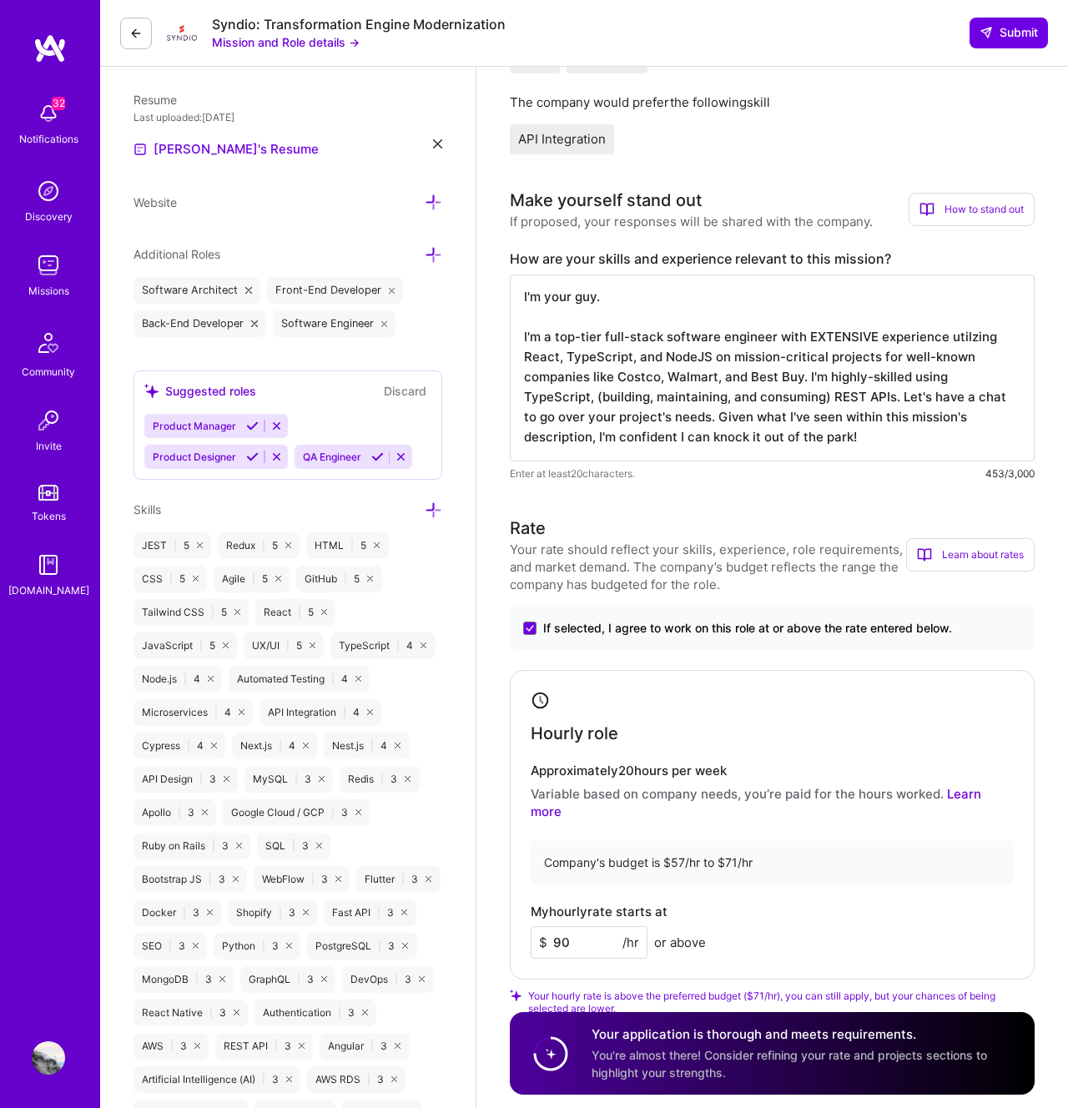
click at [794, 429] on textarea "I'm your guy. I'm a top-tier full-stack software engineer with EXTENSIVE experi…" at bounding box center [772, 368] width 525 height 187
type textarea "I'm your guy. I'm a top-tier full-stack software engineer with EXTENSIVE experi…"
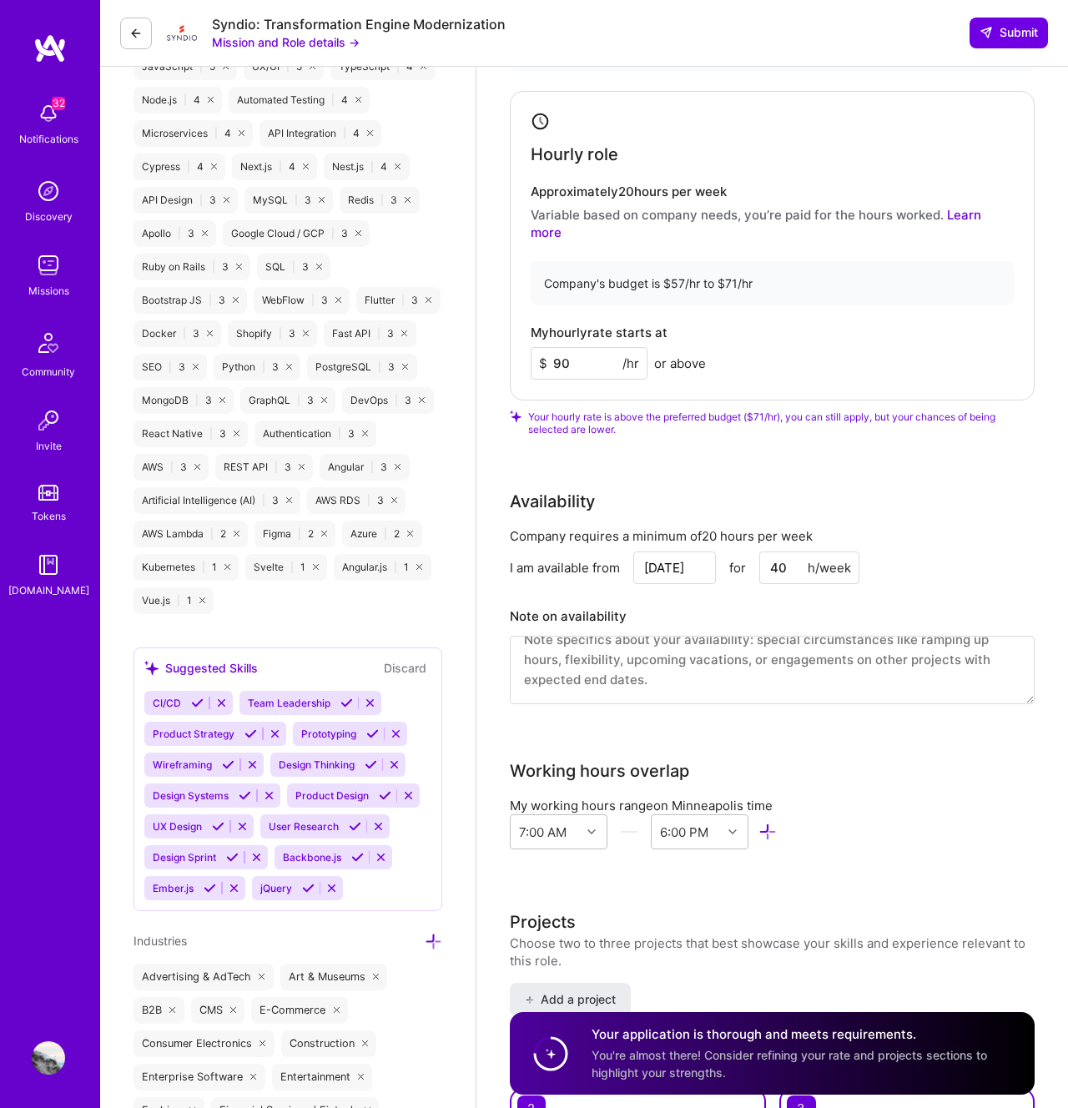
scroll to position [891, 0]
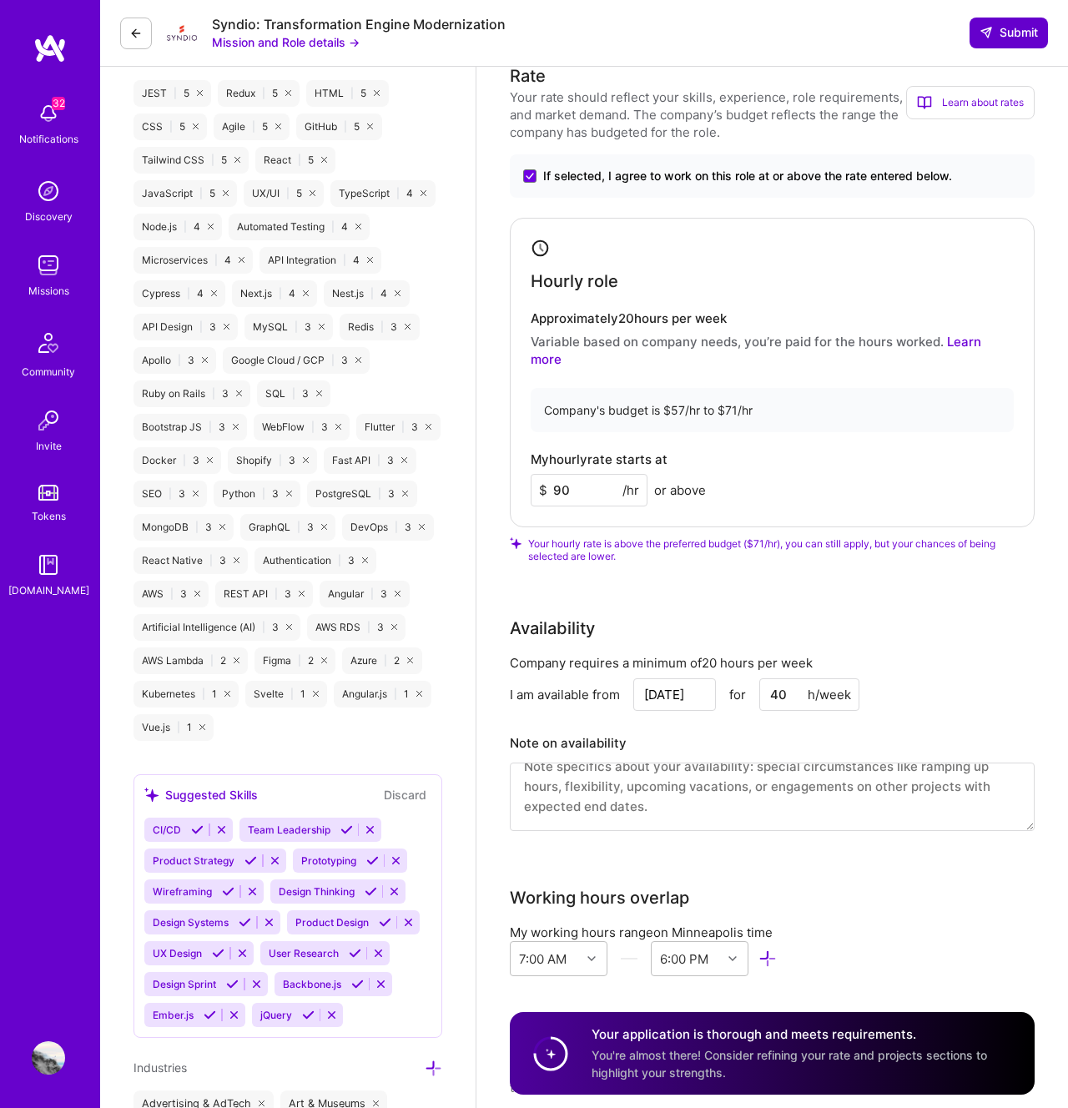
click at [983, 21] on button "Submit" at bounding box center [1009, 33] width 78 height 30
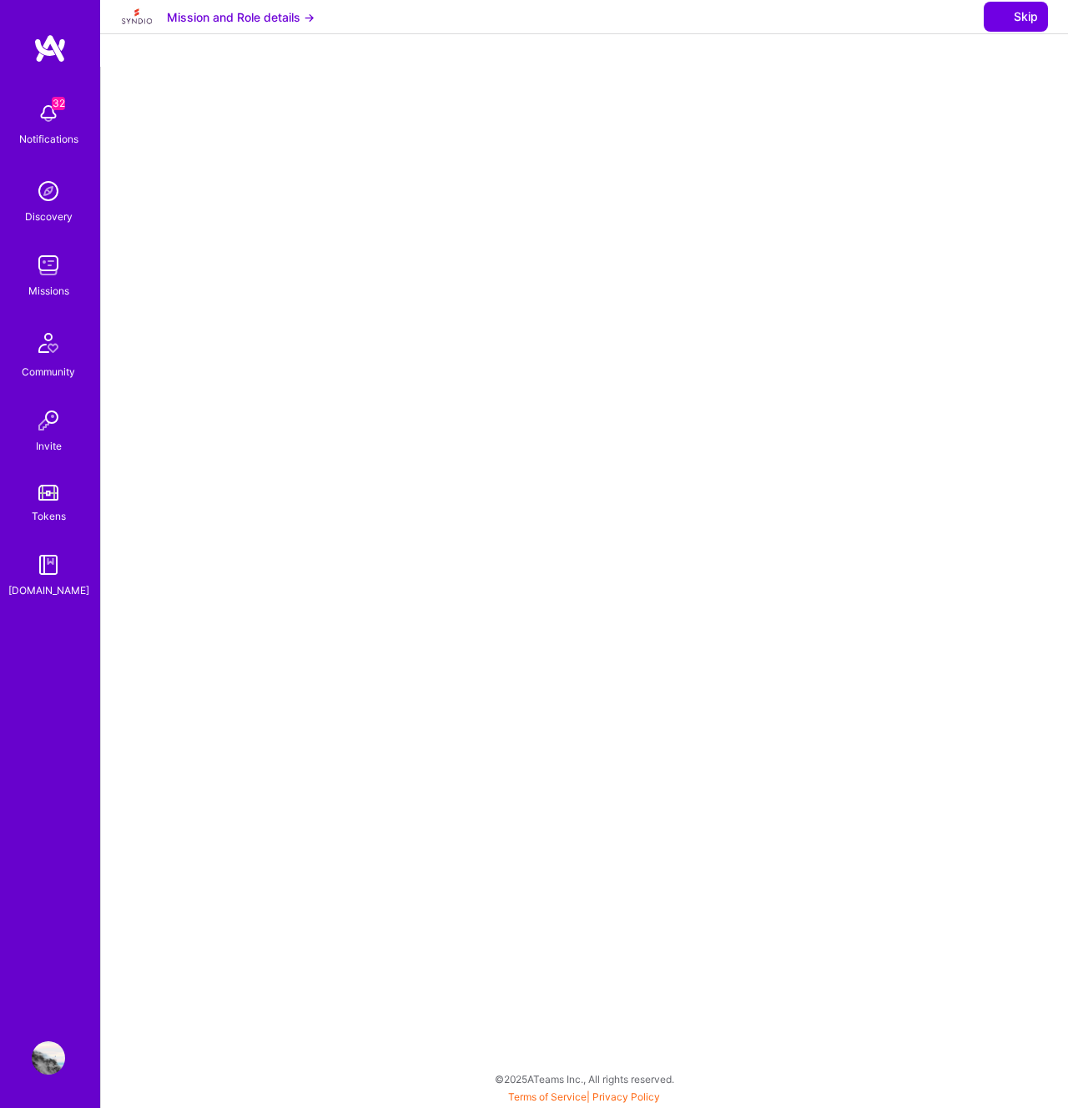
select select "US"
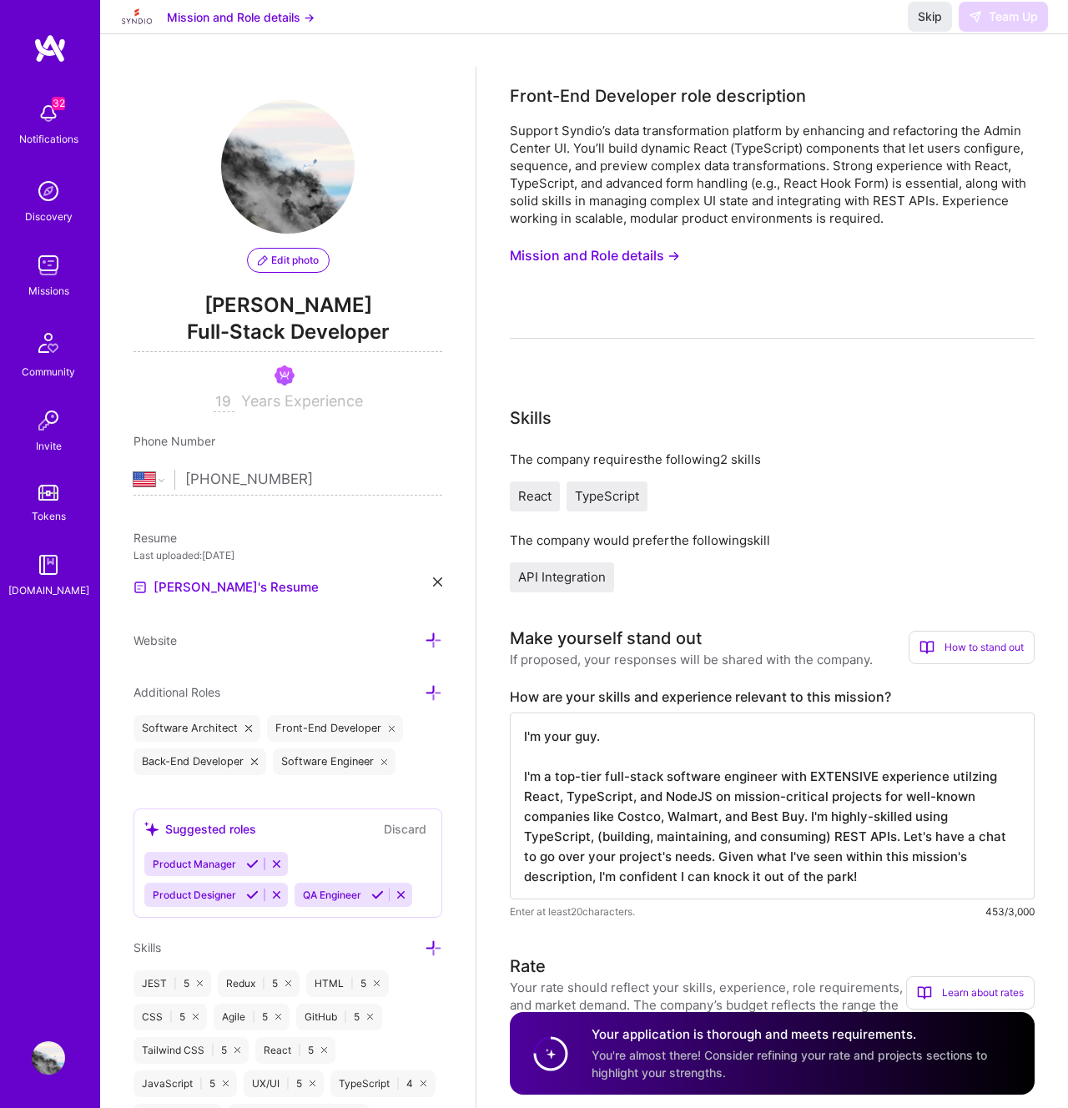
click at [402, 243] on div "Edit photo [PERSON_NAME] Full-Stack Developer 19 Years Experience" at bounding box center [288, 256] width 309 height 312
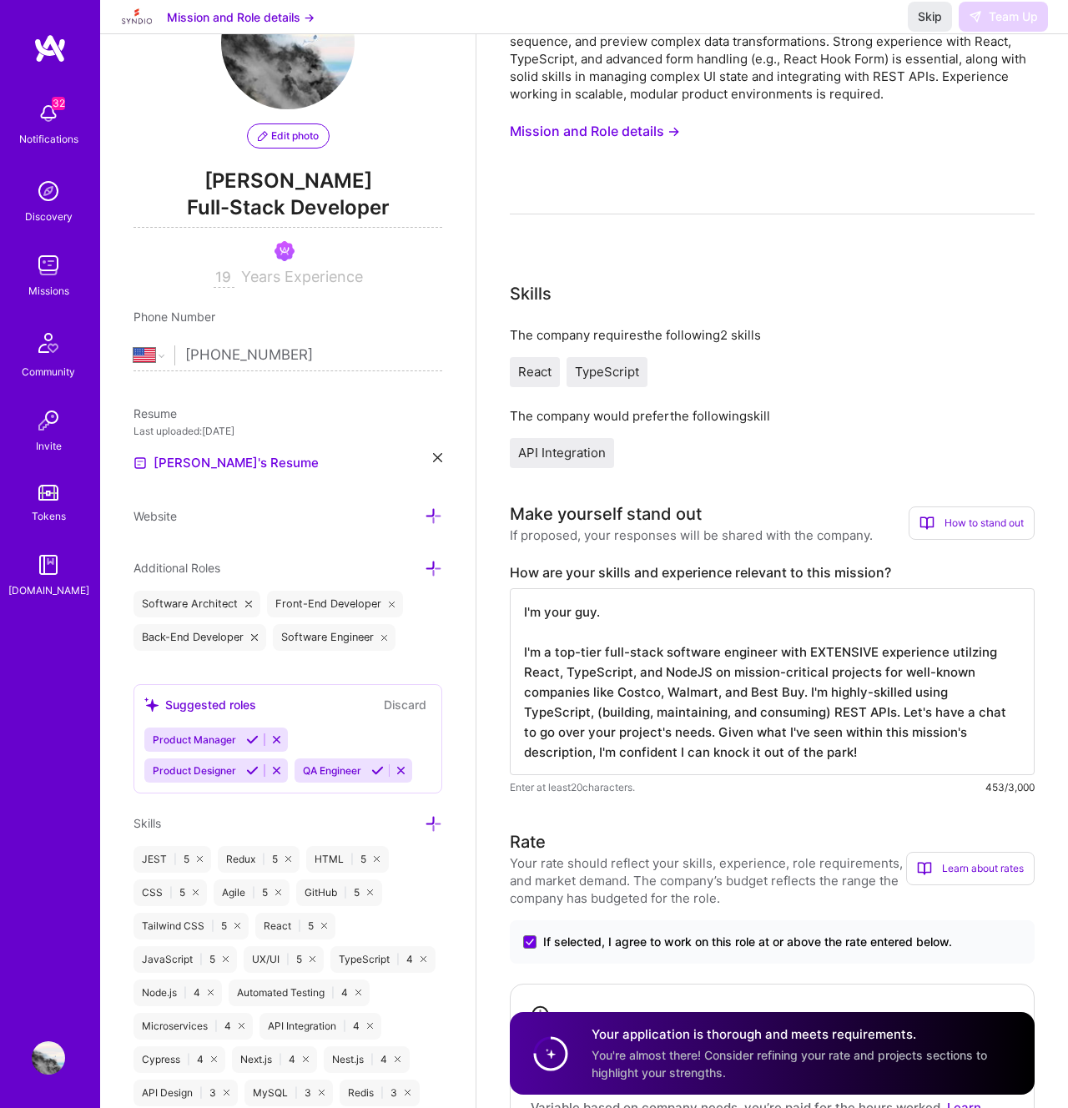
scroll to position [175, 0]
